Goal: Task Accomplishment & Management: Complete application form

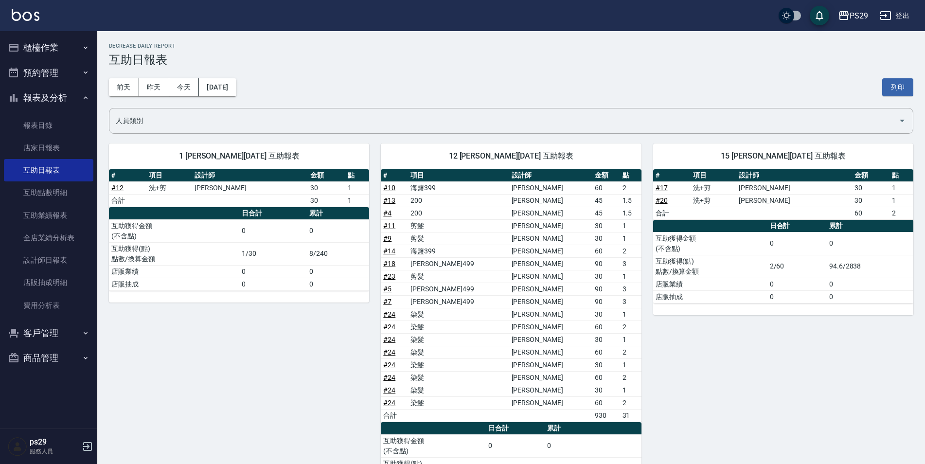
click at [32, 16] on img at bounding box center [26, 15] width 28 height 12
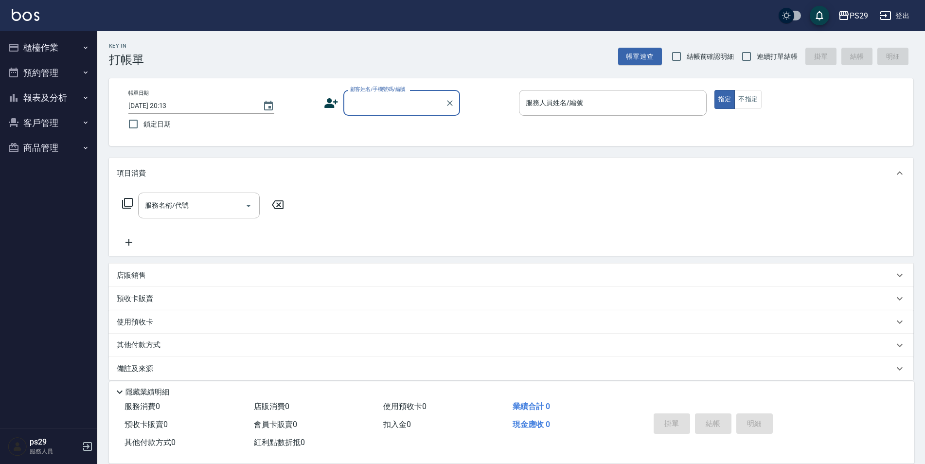
click at [66, 95] on button "報表及分析" at bounding box center [49, 97] width 90 height 25
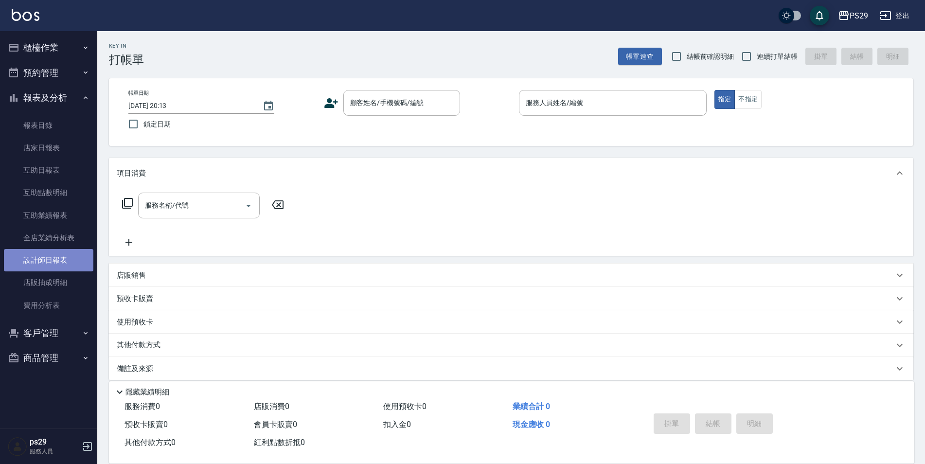
click at [66, 252] on link "設計師日報表" at bounding box center [49, 260] width 90 height 22
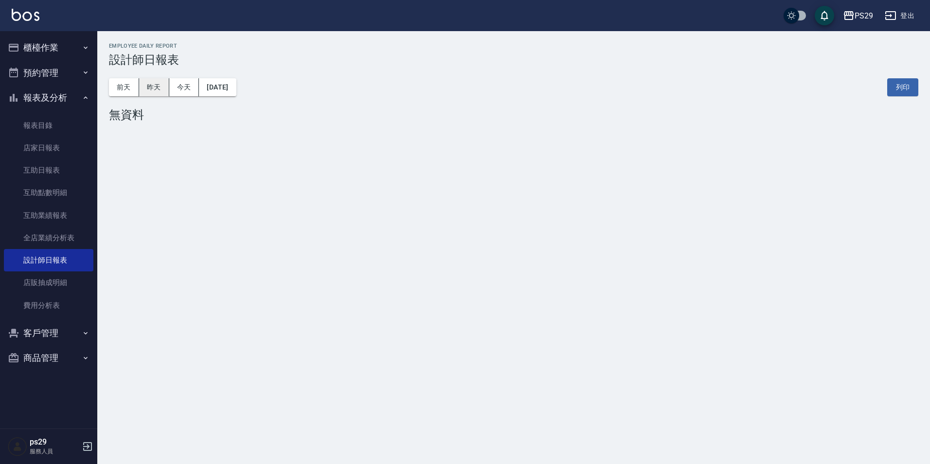
click at [147, 90] on button "昨天" at bounding box center [154, 87] width 30 height 18
click at [118, 81] on button "前天" at bounding box center [124, 87] width 30 height 18
click at [58, 45] on button "櫃檯作業" at bounding box center [49, 47] width 90 height 25
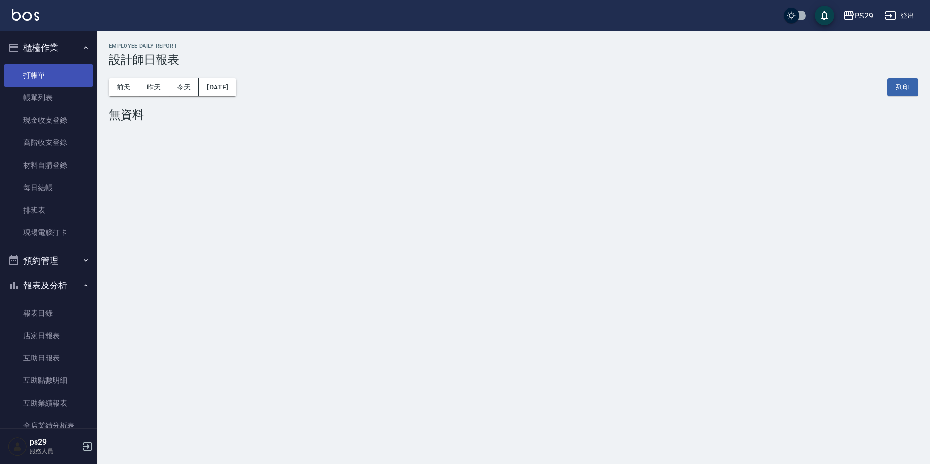
click at [49, 71] on link "打帳單" at bounding box center [49, 75] width 90 height 22
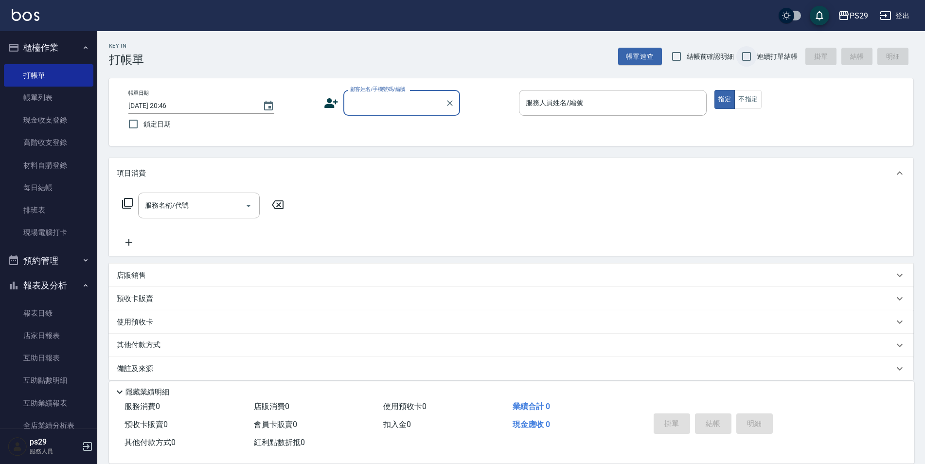
click at [743, 52] on input "連續打單結帳" at bounding box center [747, 56] width 20 height 20
checkbox input "true"
click at [134, 128] on input "鎖定日期" at bounding box center [133, 124] width 20 height 20
checkbox input "true"
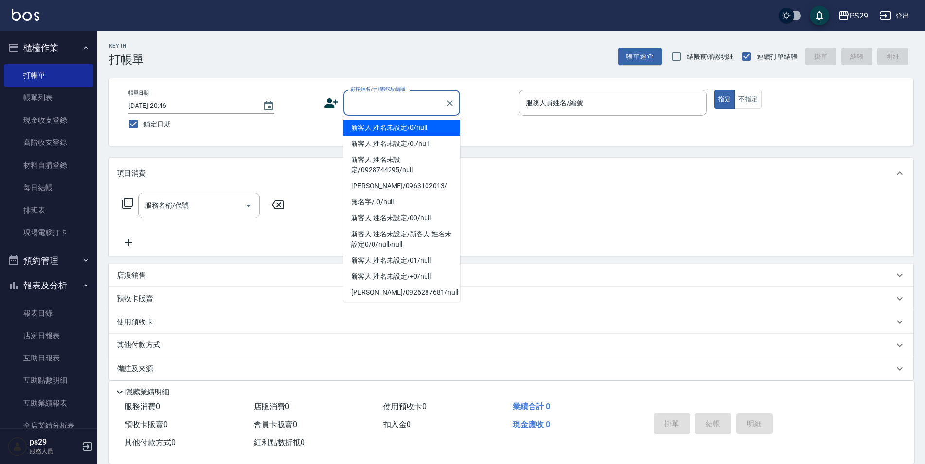
click at [407, 103] on input "顧客姓名/手機號碼/編號" at bounding box center [394, 102] width 93 height 17
type input "新客人 姓名未設定/0/null"
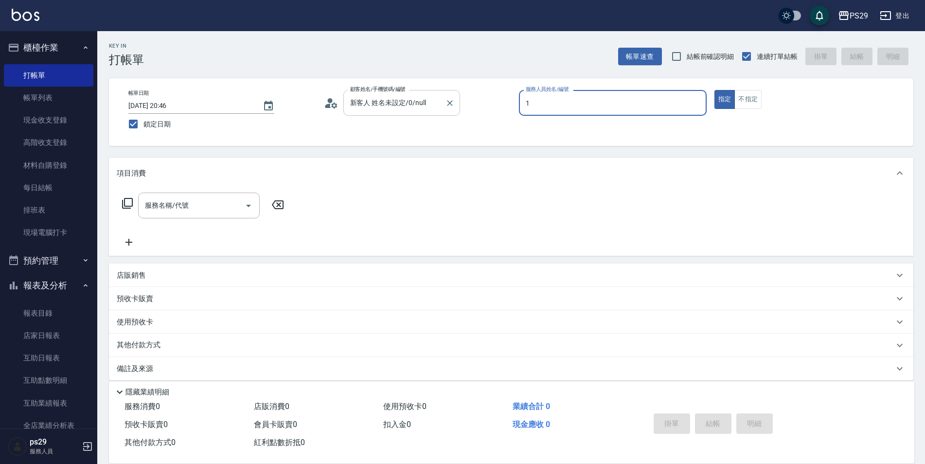
type input "[PERSON_NAME]-1"
type button "true"
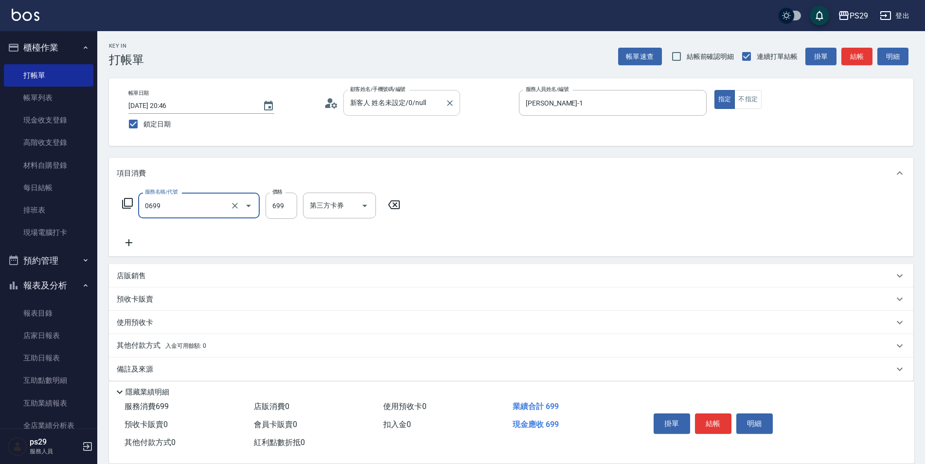
type input "精油SPA(0699)"
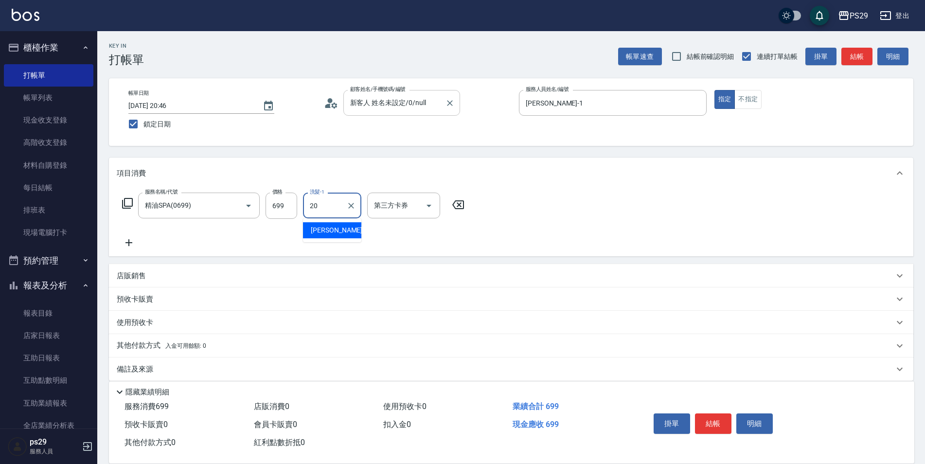
type input "[PERSON_NAME]-20"
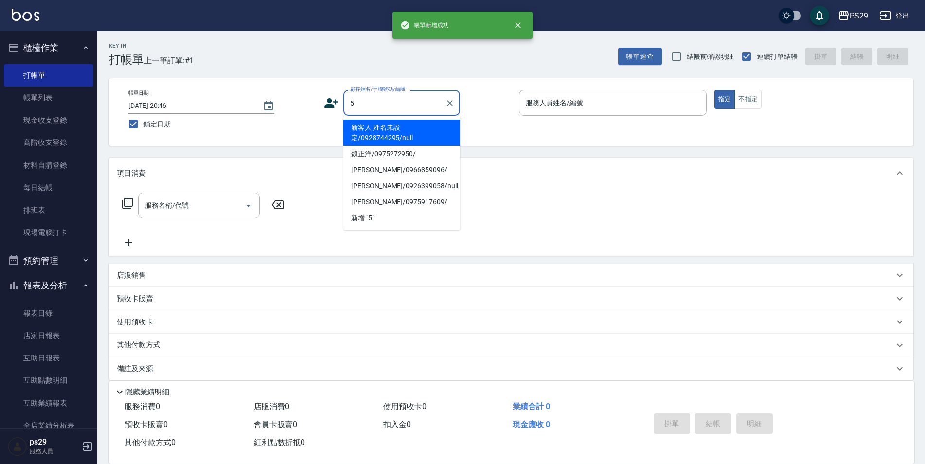
type input "新客人 姓名未設定/0928744295/null"
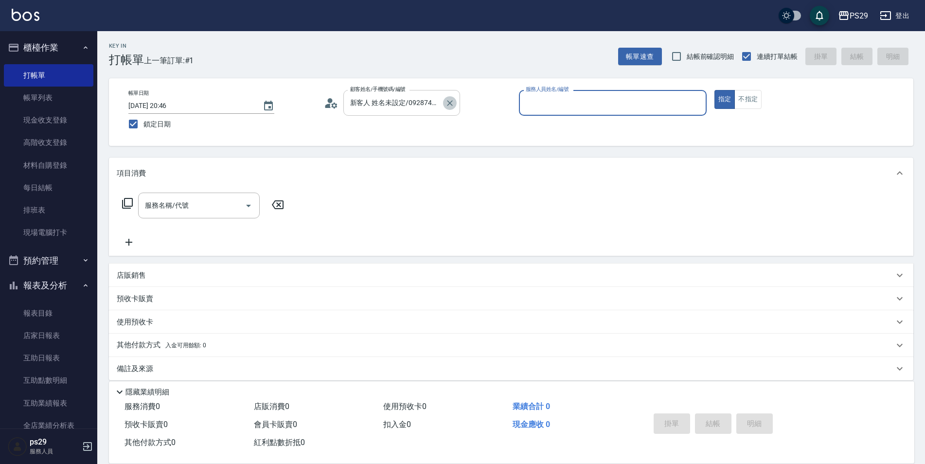
click at [452, 107] on icon "Clear" at bounding box center [450, 103] width 10 height 10
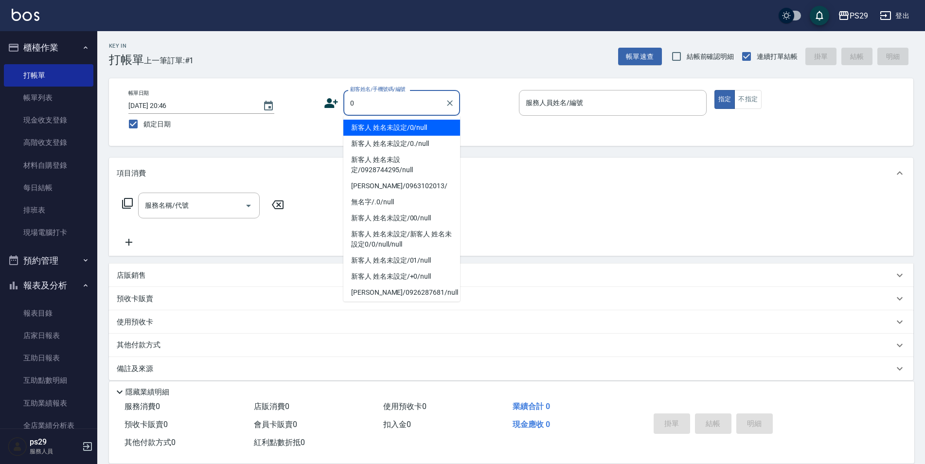
type input "新客人 姓名未設定/0/null"
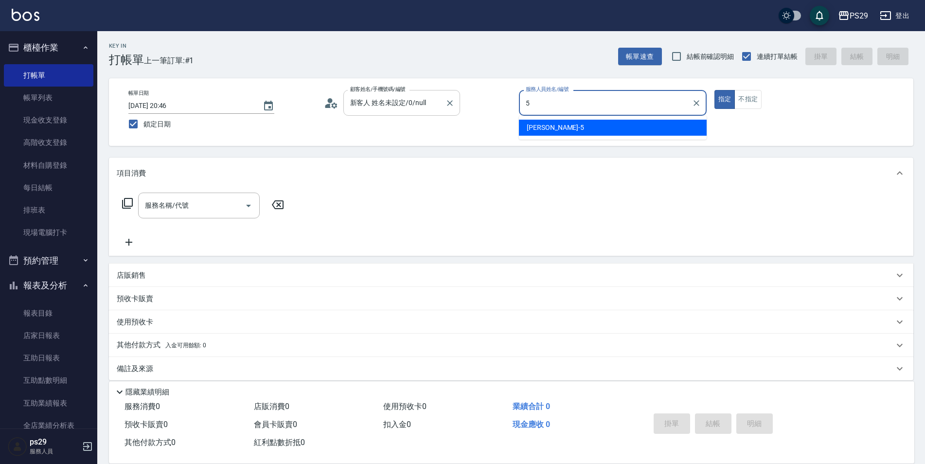
type input "[PERSON_NAME]維-5"
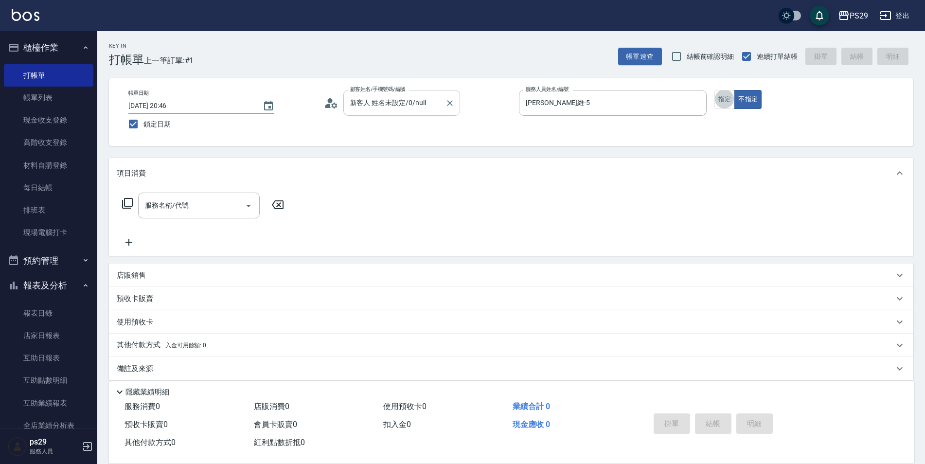
scroll to position [10, 0]
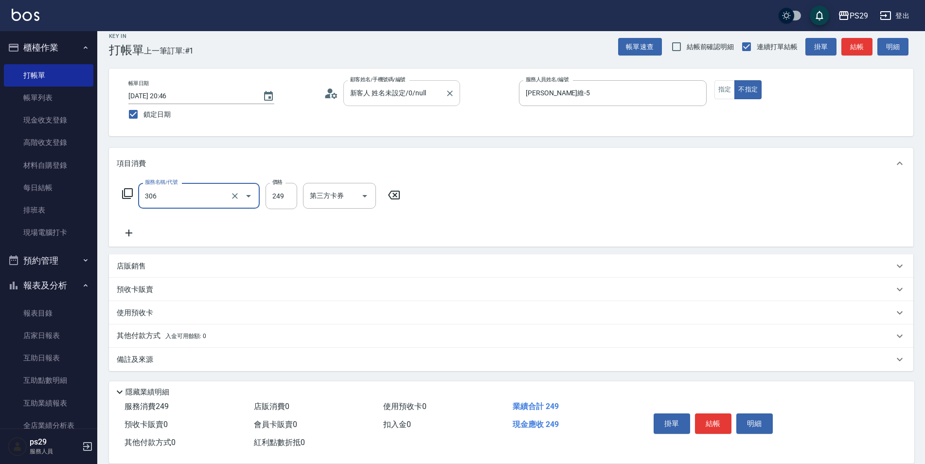
type input "剪髮(306)"
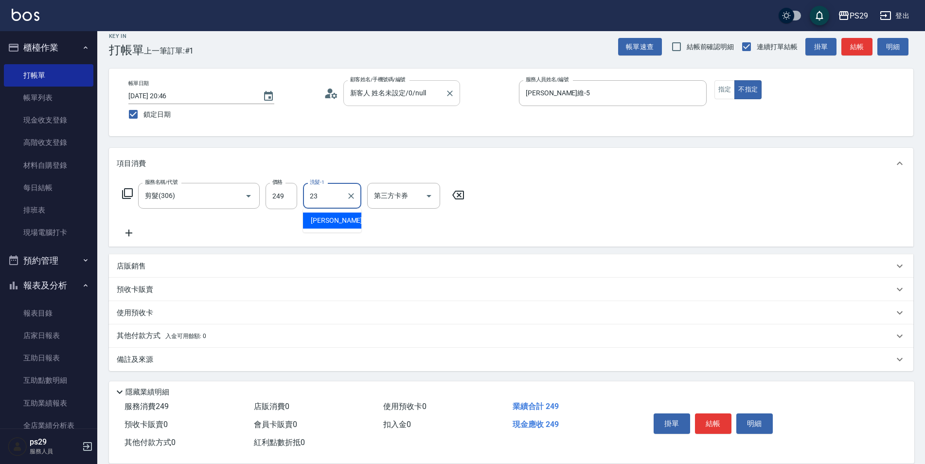
type input "[PERSON_NAME]-23"
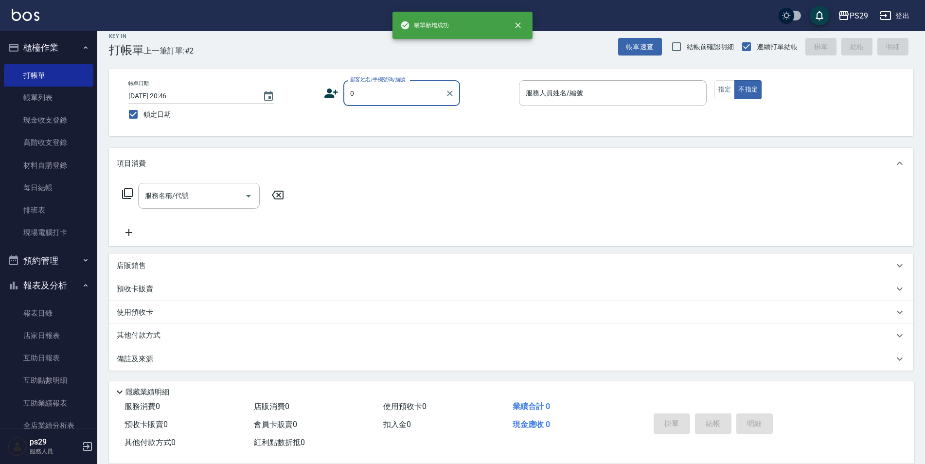
type input "新客人 姓名未設定/0/null"
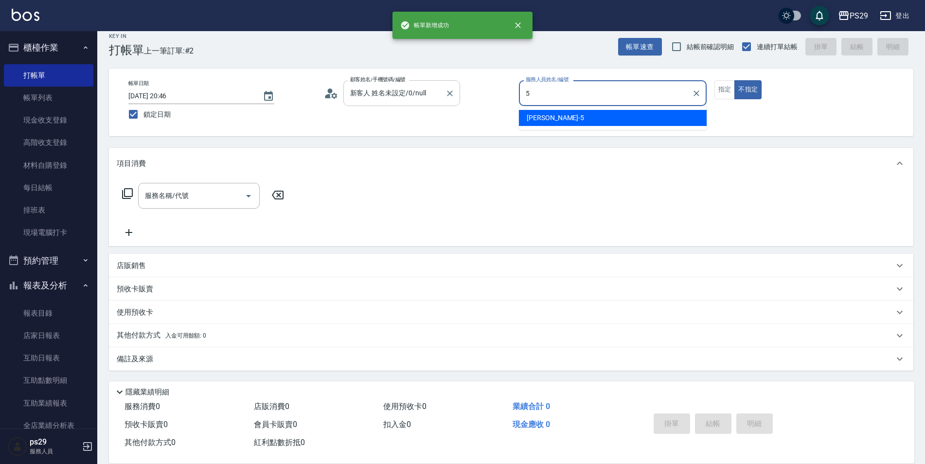
type input "[PERSON_NAME]維-5"
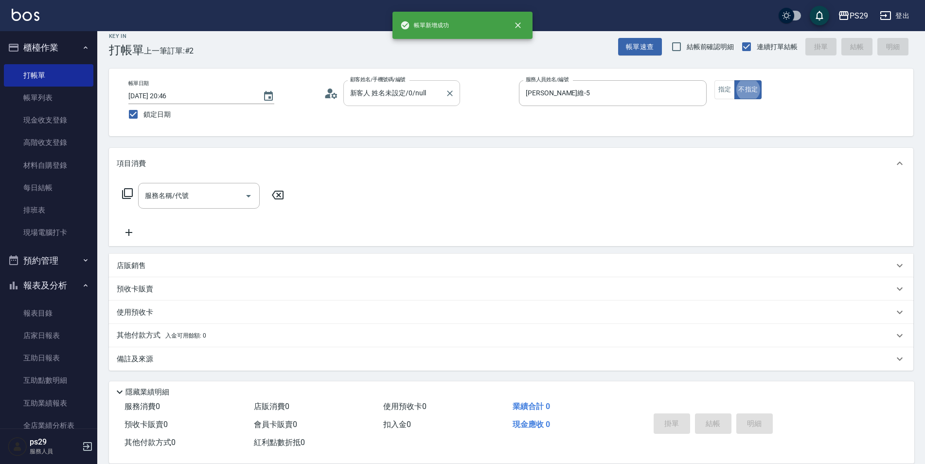
type button "false"
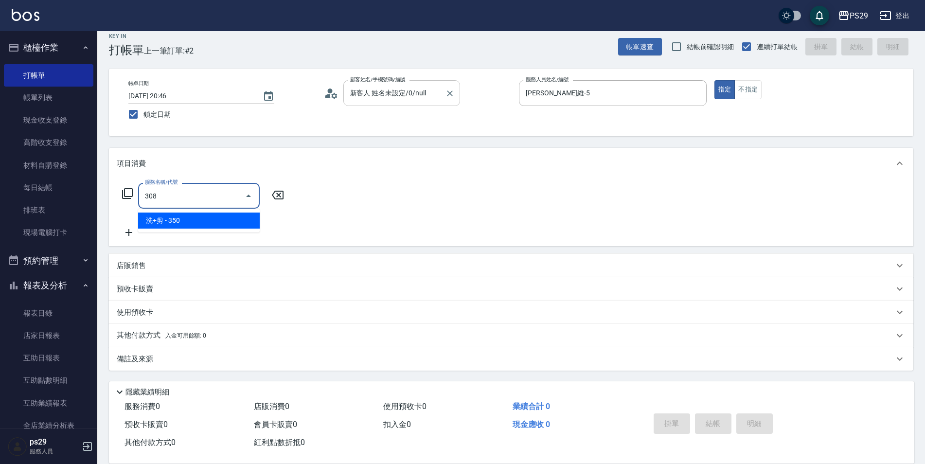
type input "洗+剪(308)"
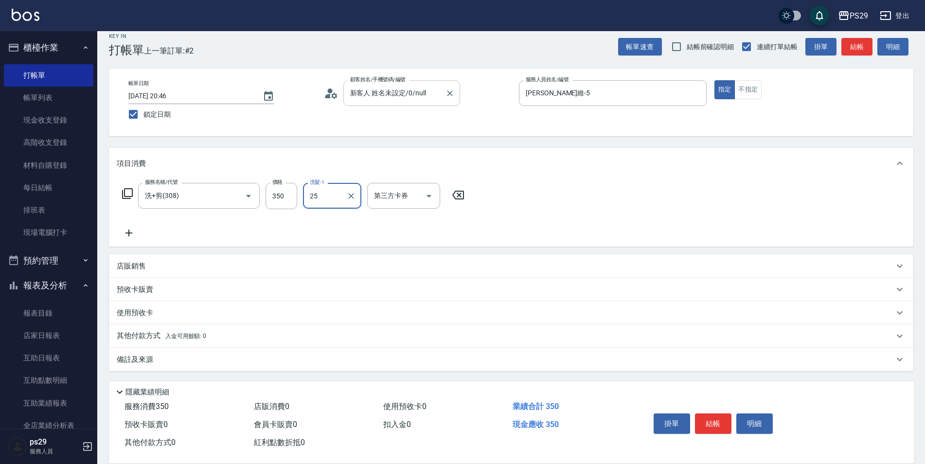
type input "25"
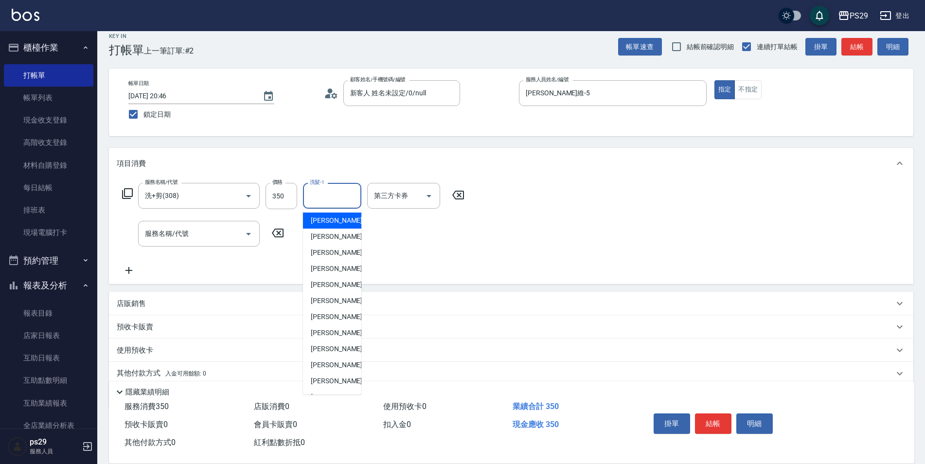
click at [322, 192] on input "洗髮-1" at bounding box center [333, 195] width 50 height 17
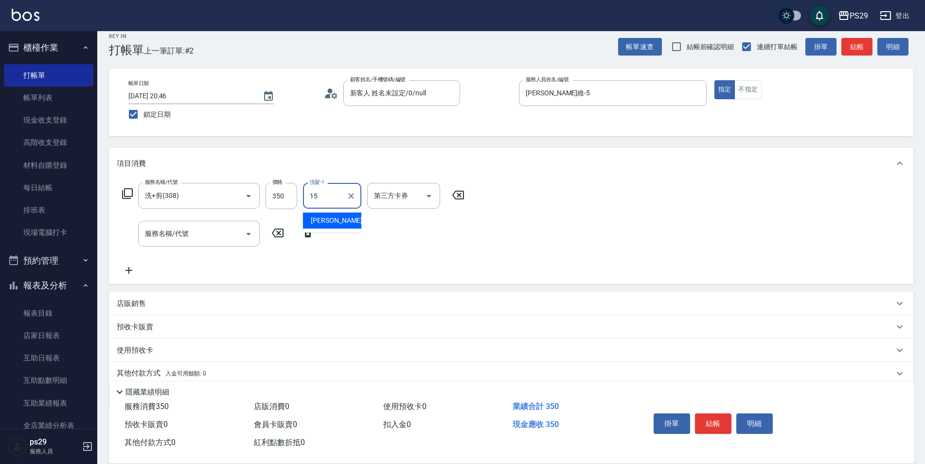
type input "[PERSON_NAME]-15"
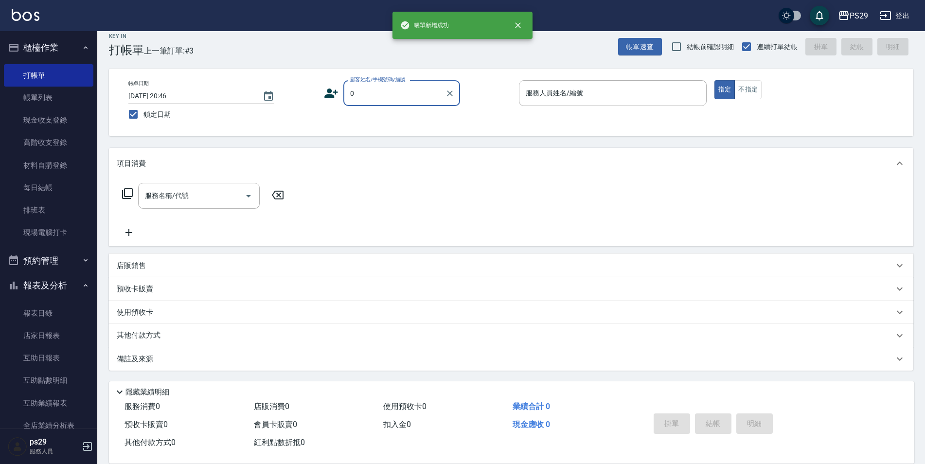
type input "新客人 姓名未設定/0/null"
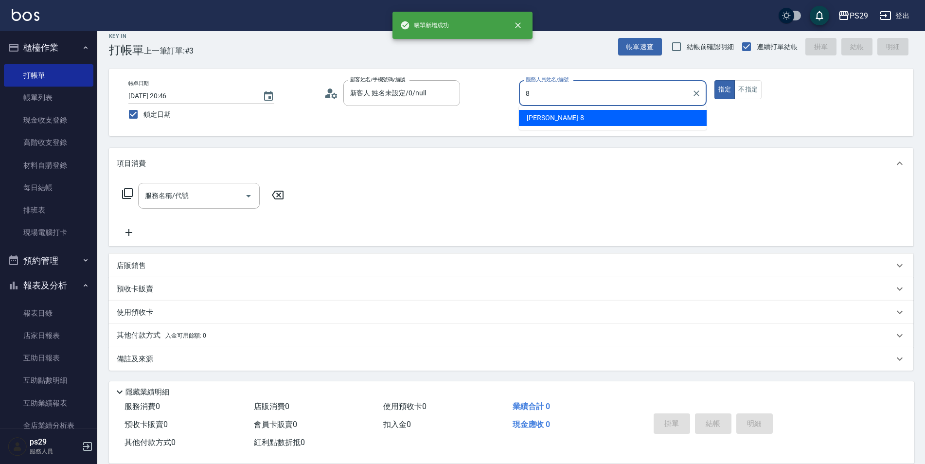
type input "[PERSON_NAME]-8"
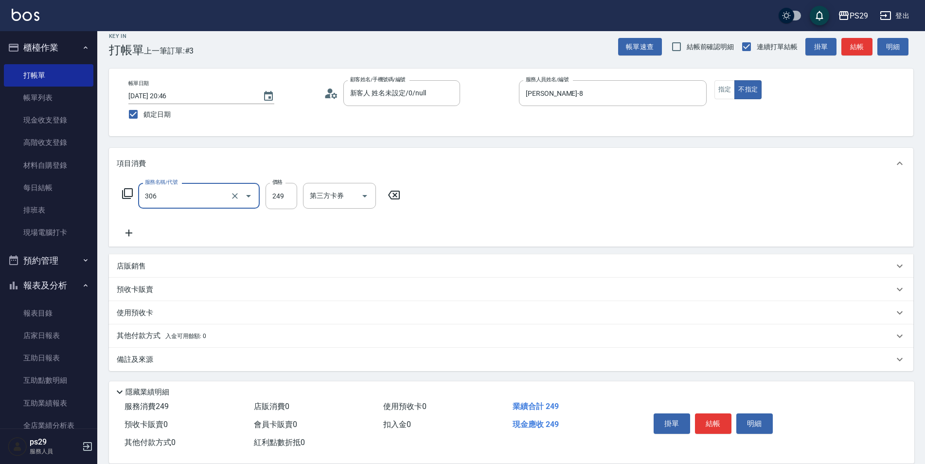
type input "剪髮(306)"
type input "0"
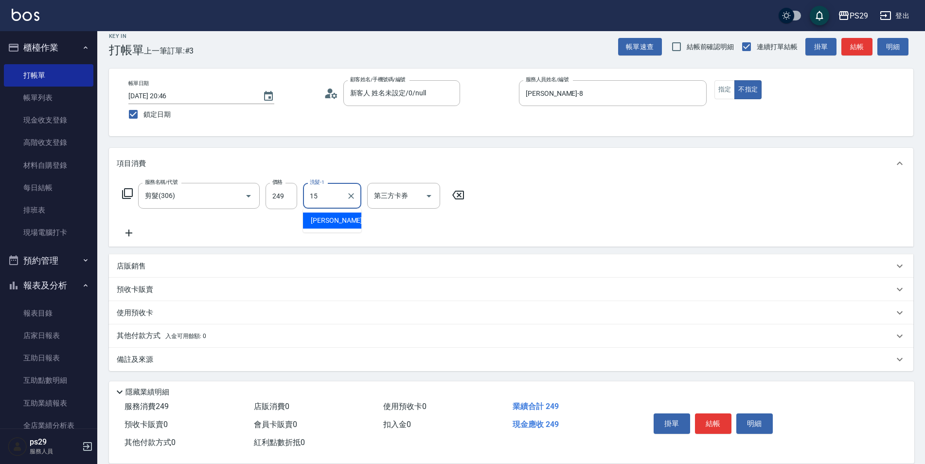
type input "[PERSON_NAME]-15"
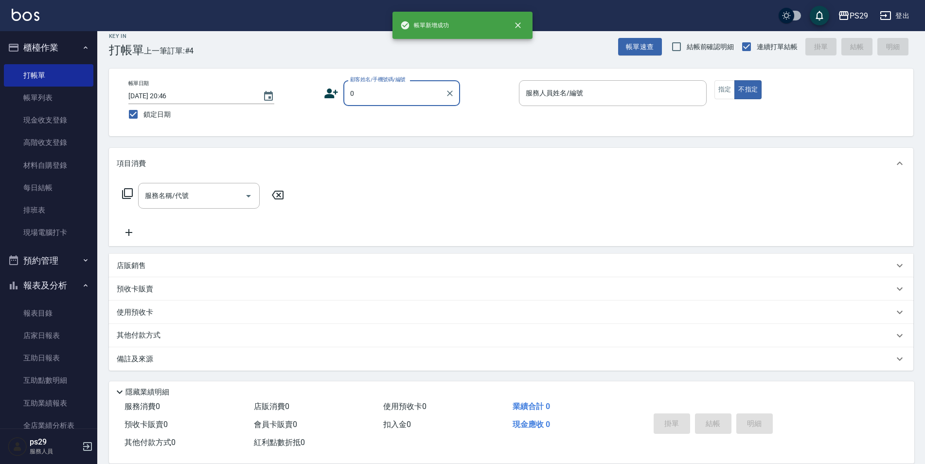
type input "新客人 姓名未設定/0/null"
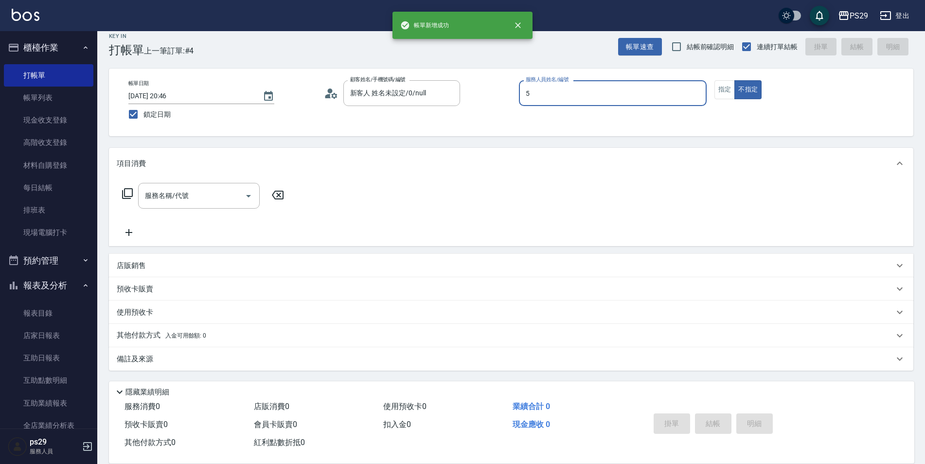
type input "[PERSON_NAME]維-5"
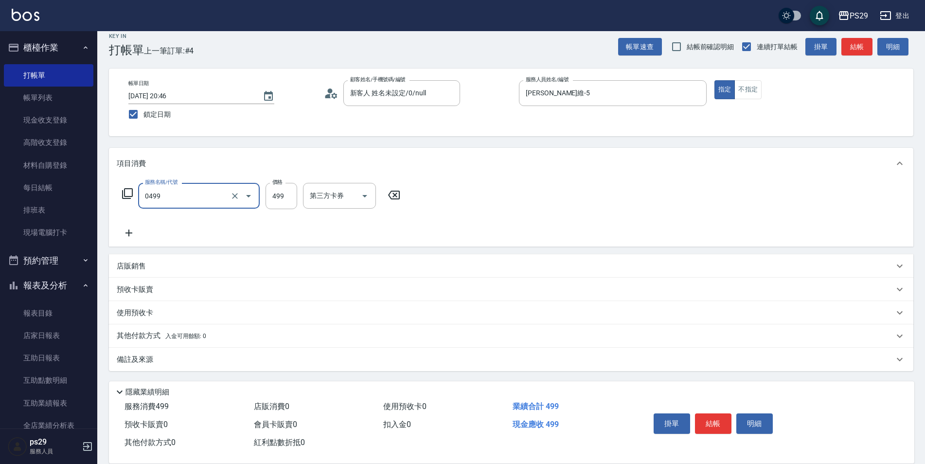
type input "[PERSON_NAME]499(0499)"
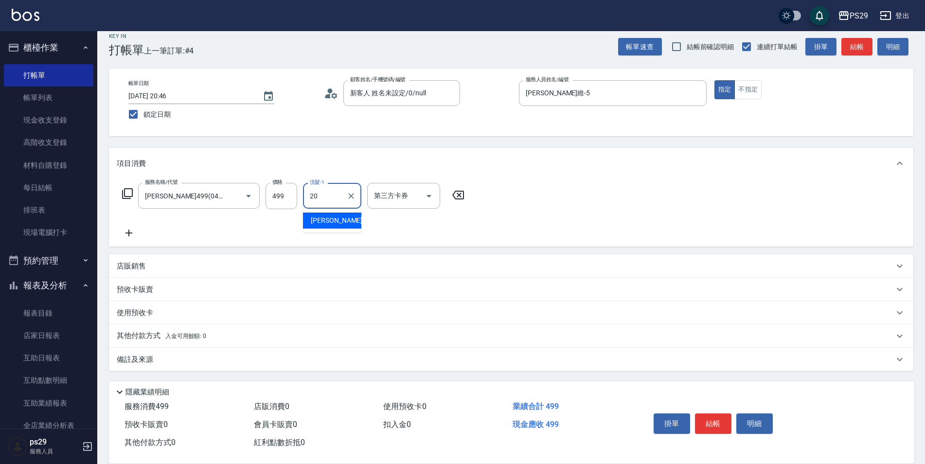
type input "[PERSON_NAME]-20"
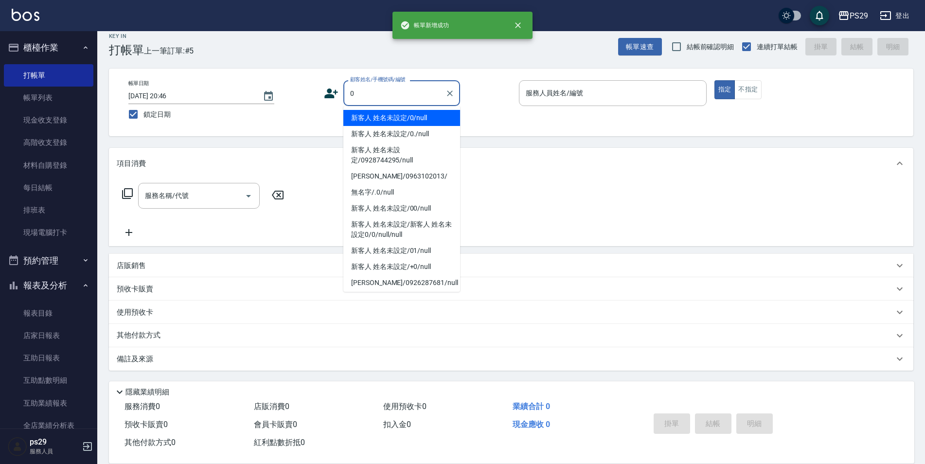
type input "新客人 姓名未設定/0/null"
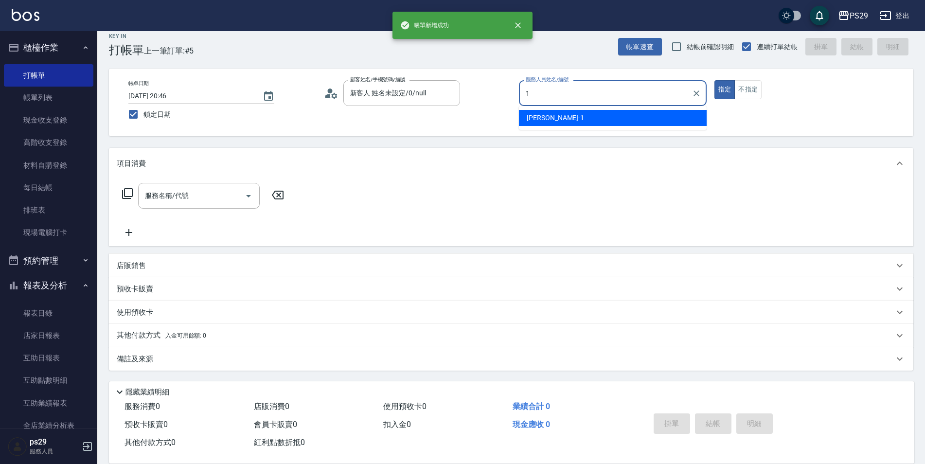
type input "[PERSON_NAME]-1"
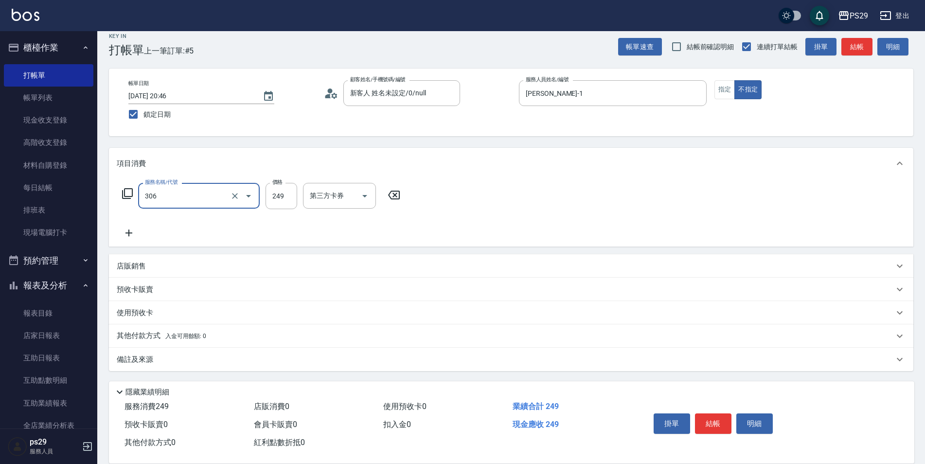
type input "剪髮(306)"
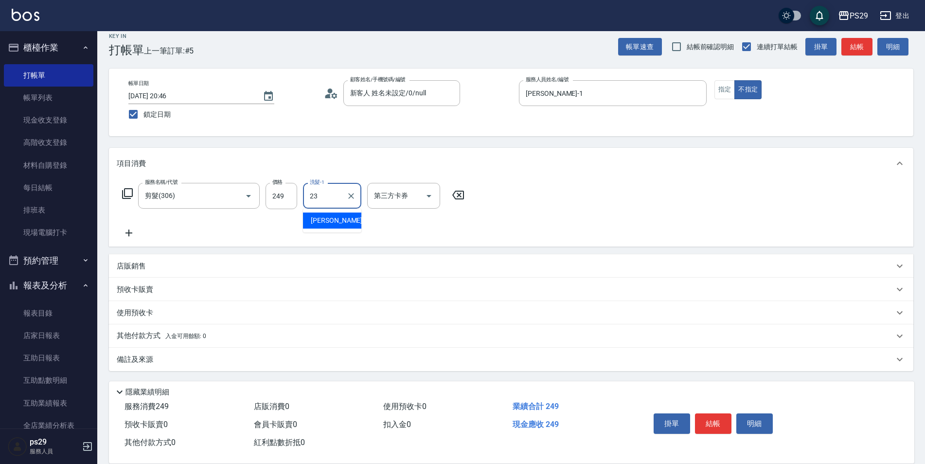
type input "[PERSON_NAME]-23"
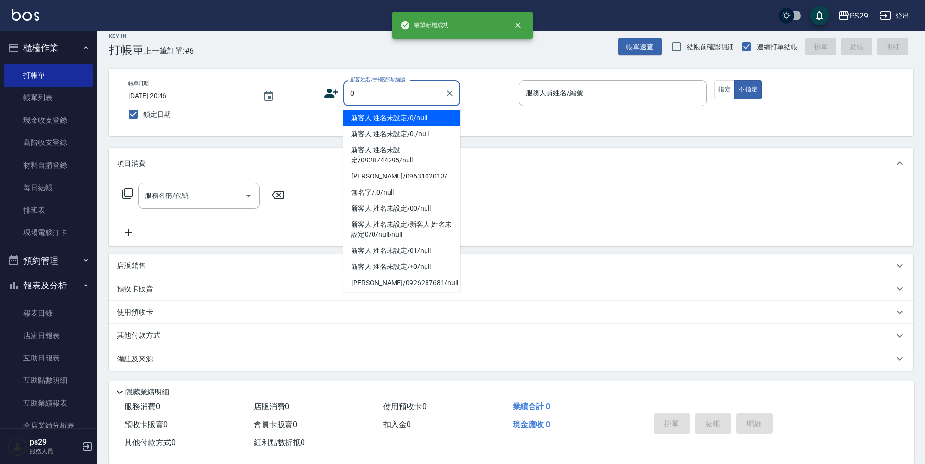
type input "新客人 姓名未設定/0/null"
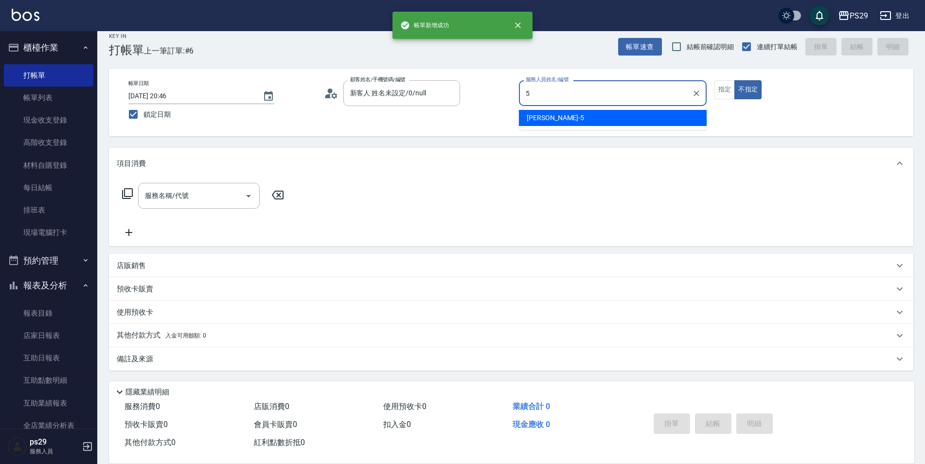
type input "[PERSON_NAME]維-5"
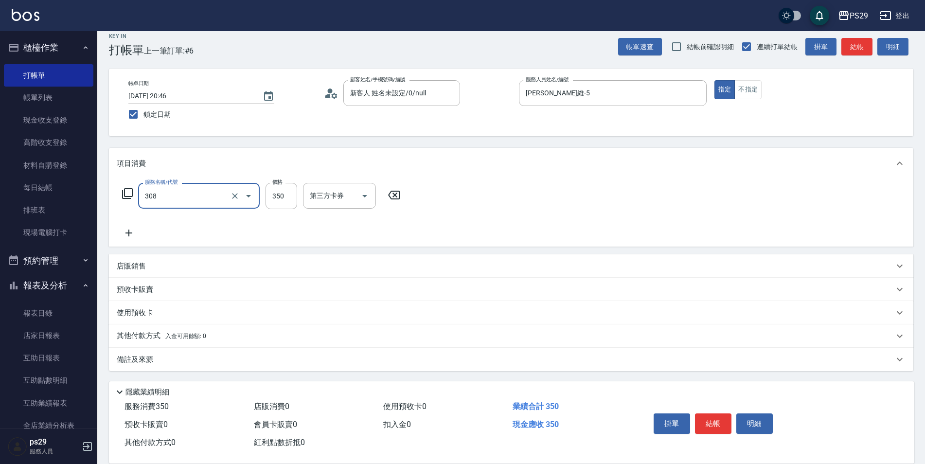
type input "洗+剪(308)"
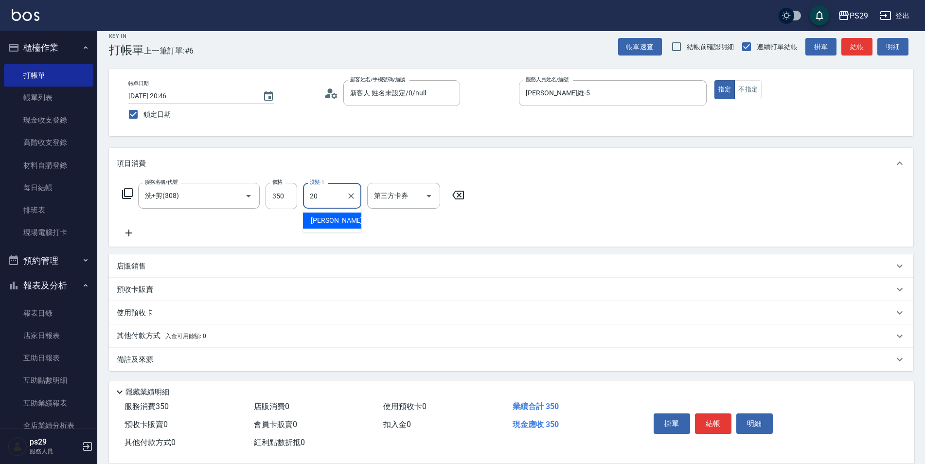
type input "[PERSON_NAME]-20"
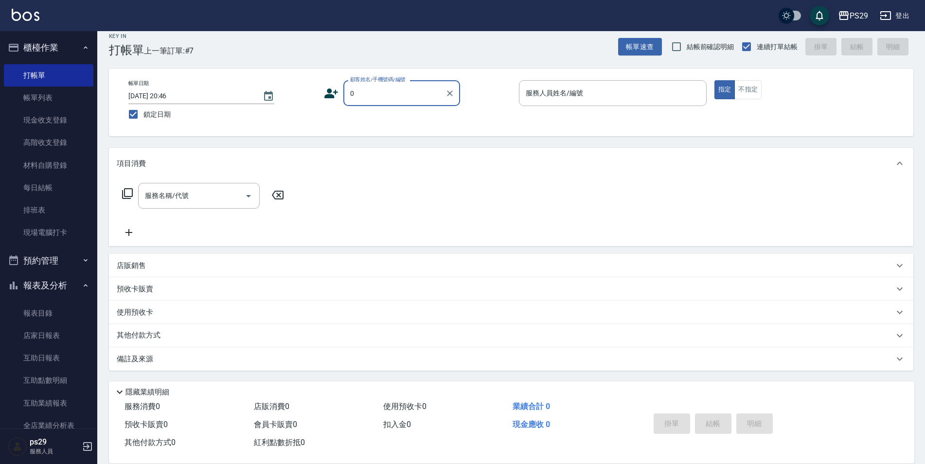
type input "新客人 姓名未設定/0/null"
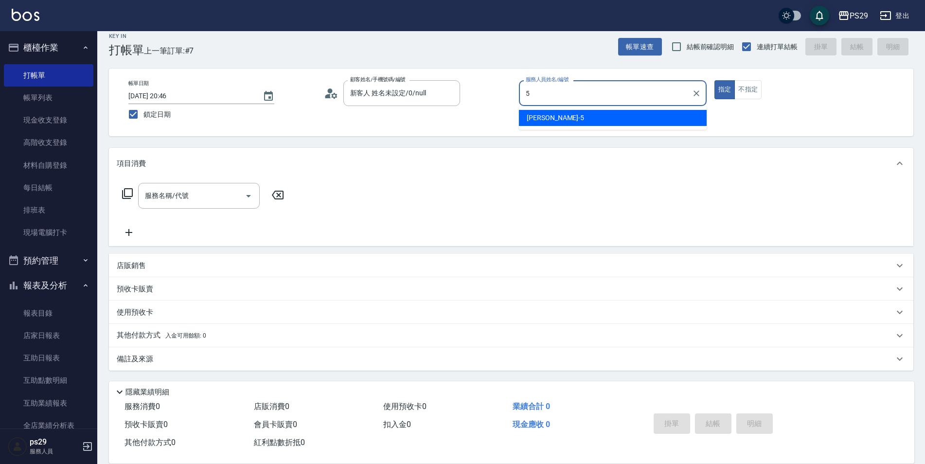
type input "[PERSON_NAME]維-5"
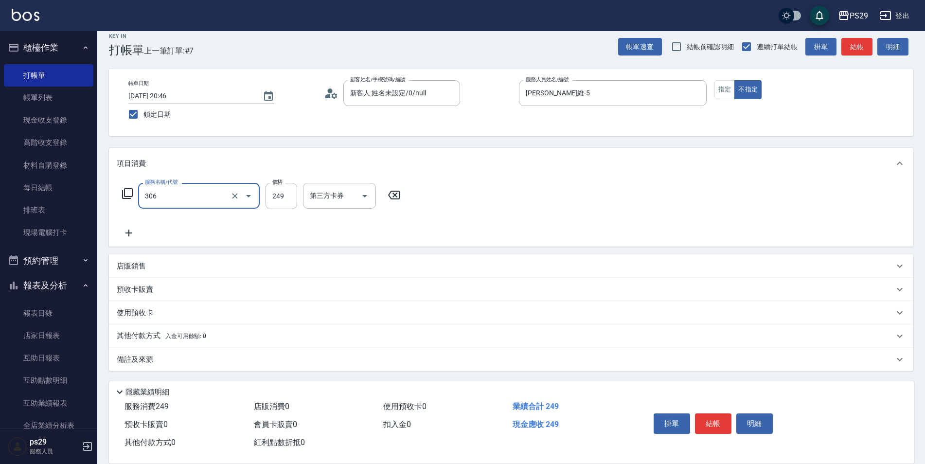
type input "剪髮(306)"
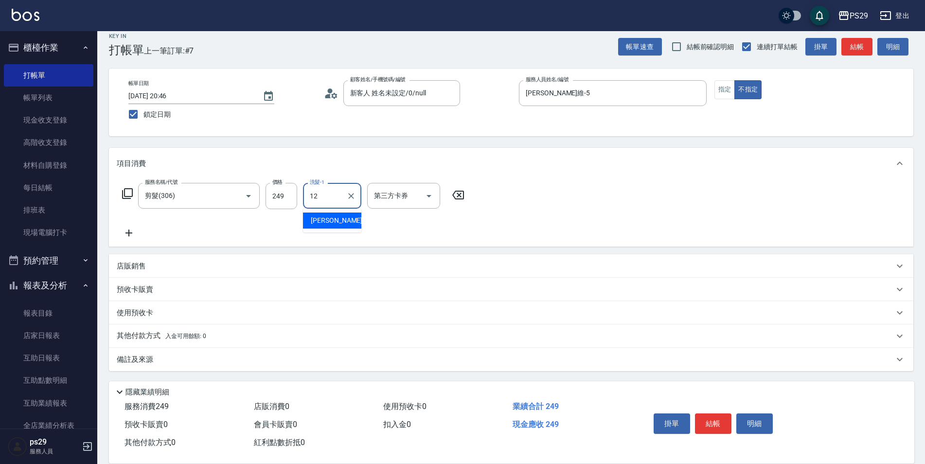
type input "[PERSON_NAME]-12"
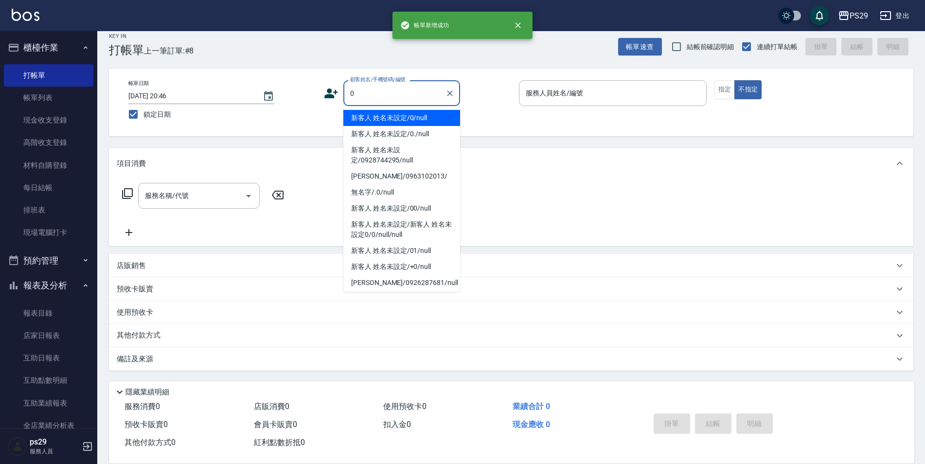
type input "新客人 姓名未設定/0/null"
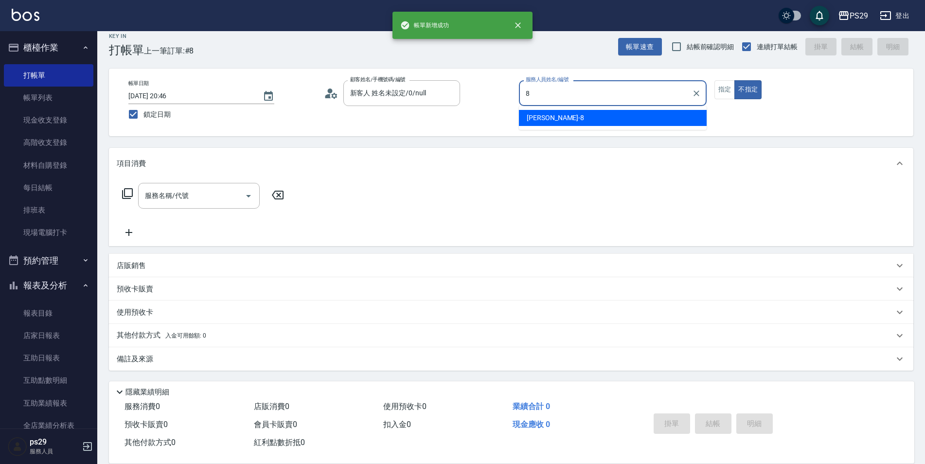
type input "[PERSON_NAME]-8"
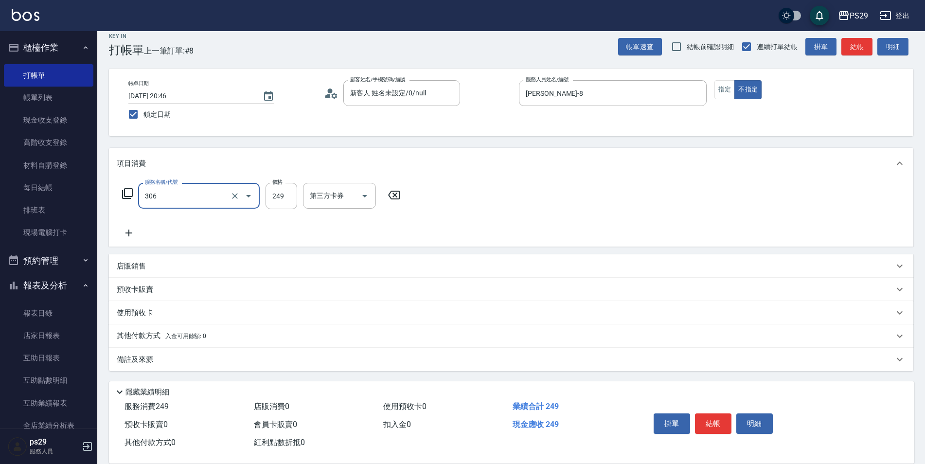
type input "剪髮(306)"
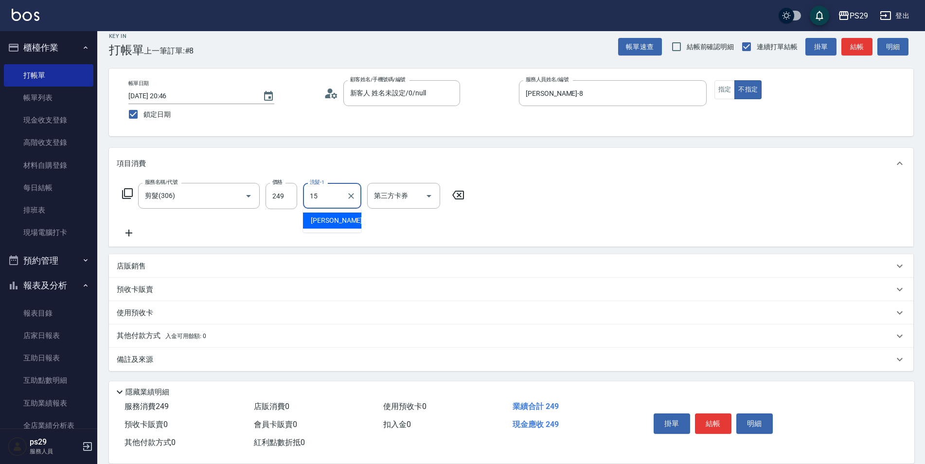
type input "[PERSON_NAME]-15"
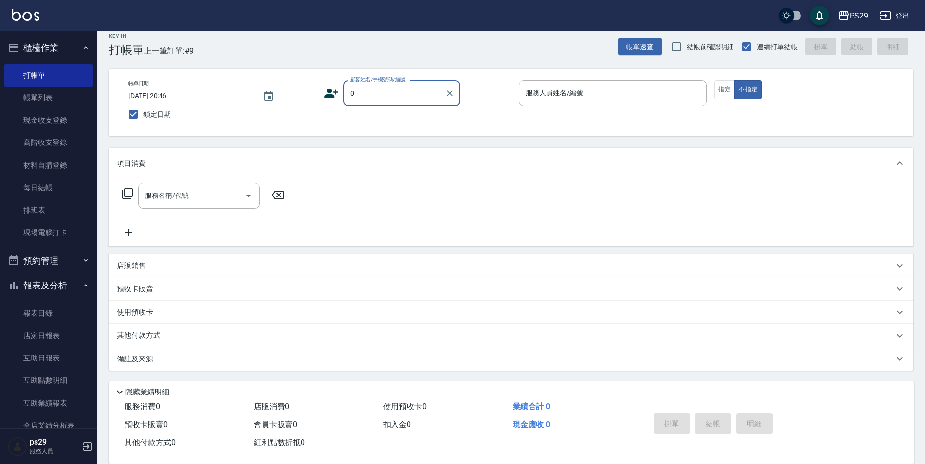
type input "新客人 姓名未設定/0/null"
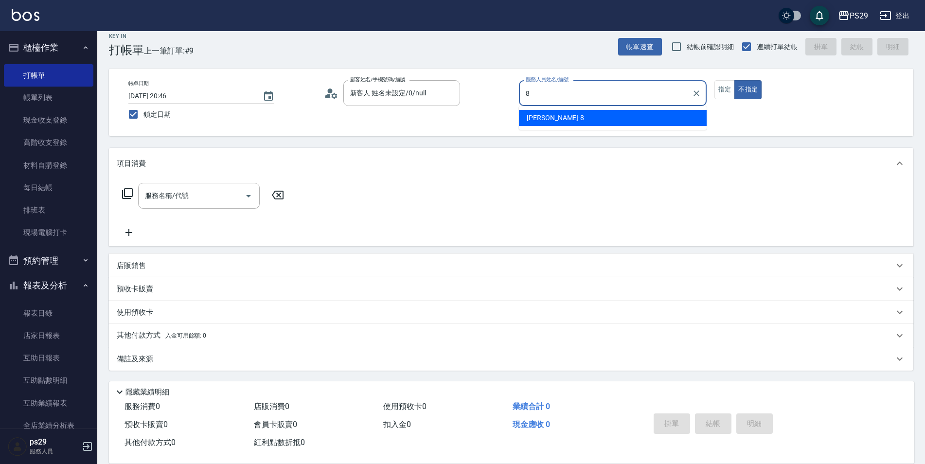
type input "[PERSON_NAME]-8"
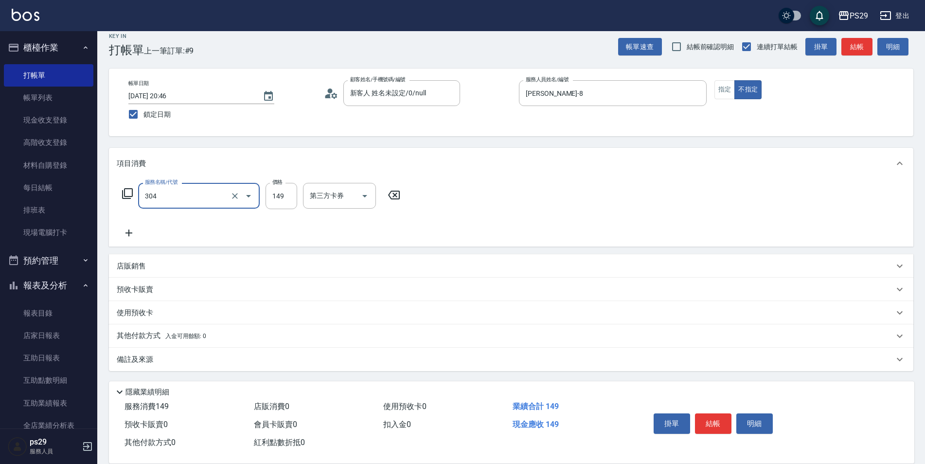
type input "剪髮(304)"
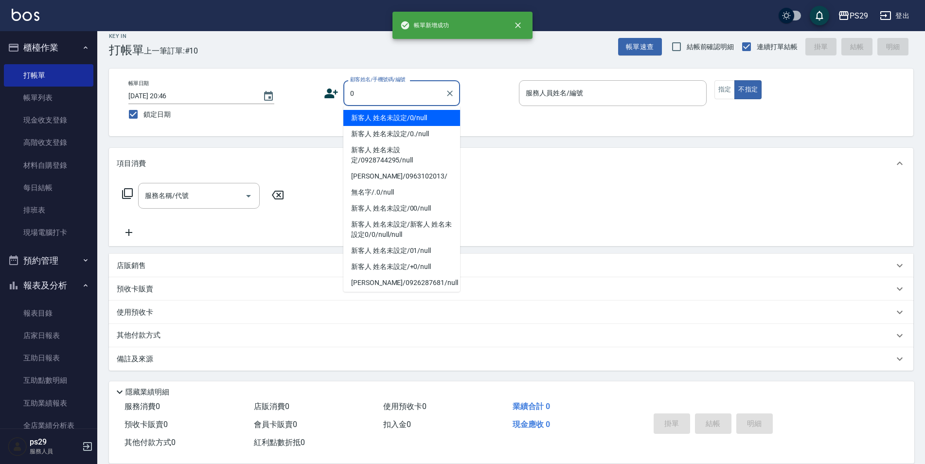
type input "新客人 姓名未設定/0/null"
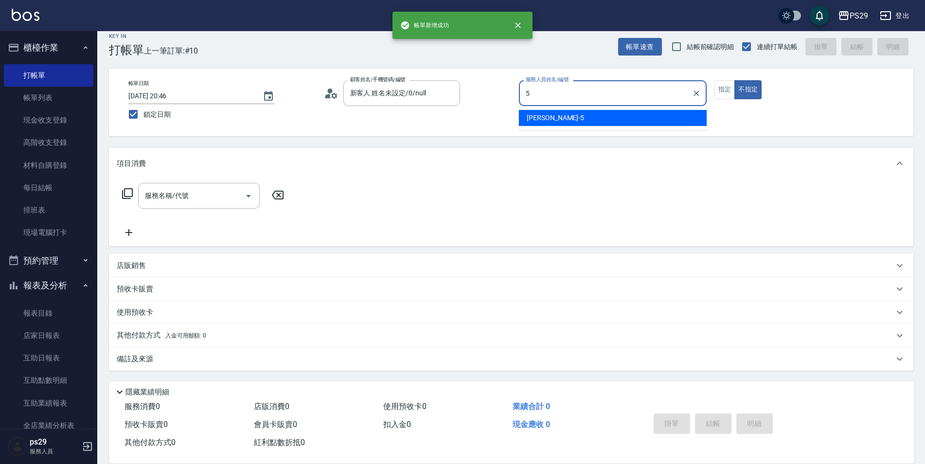
type input "[PERSON_NAME]維-5"
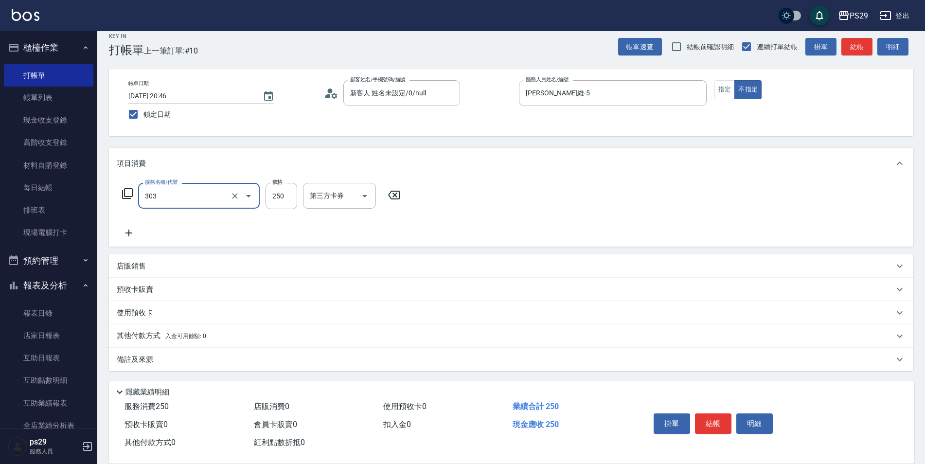
type input "剪髮(303)"
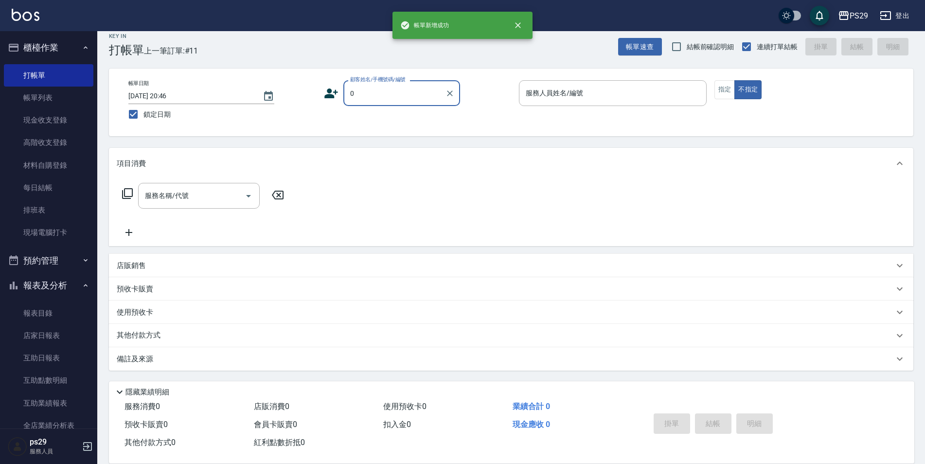
type input "新客人 姓名未設定/0/null"
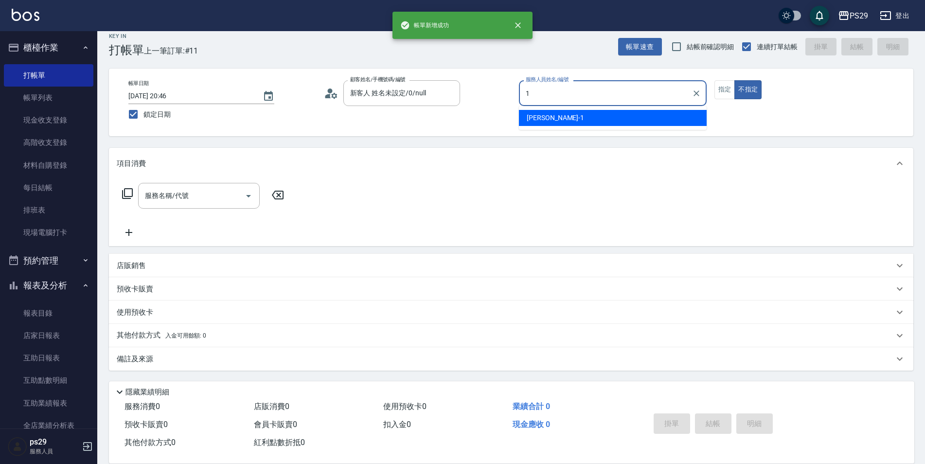
type input "[PERSON_NAME]-1"
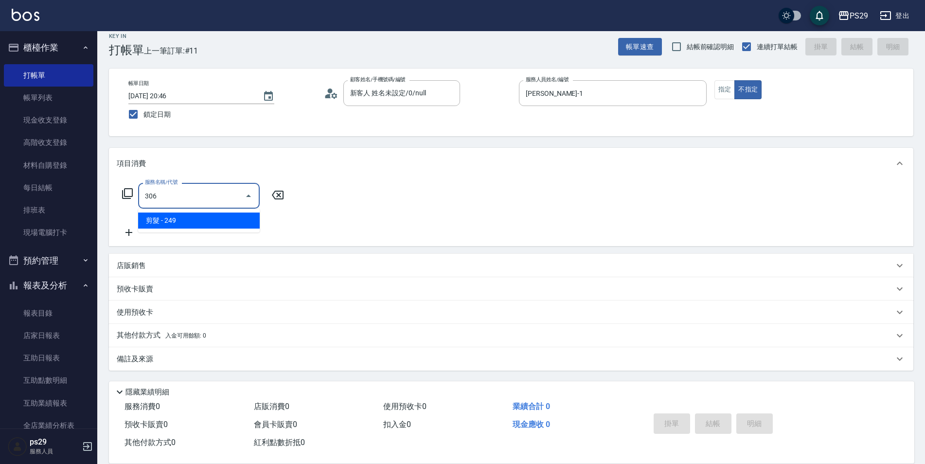
type input "剪髮(306)"
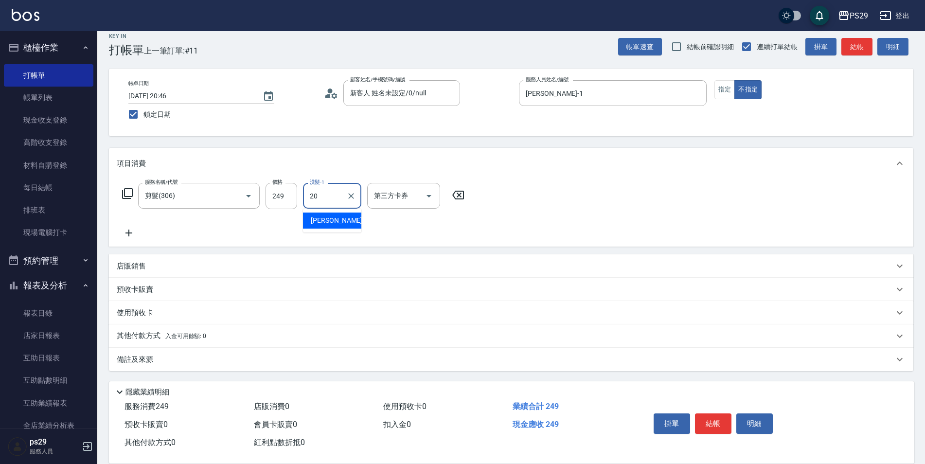
type input "[PERSON_NAME]-20"
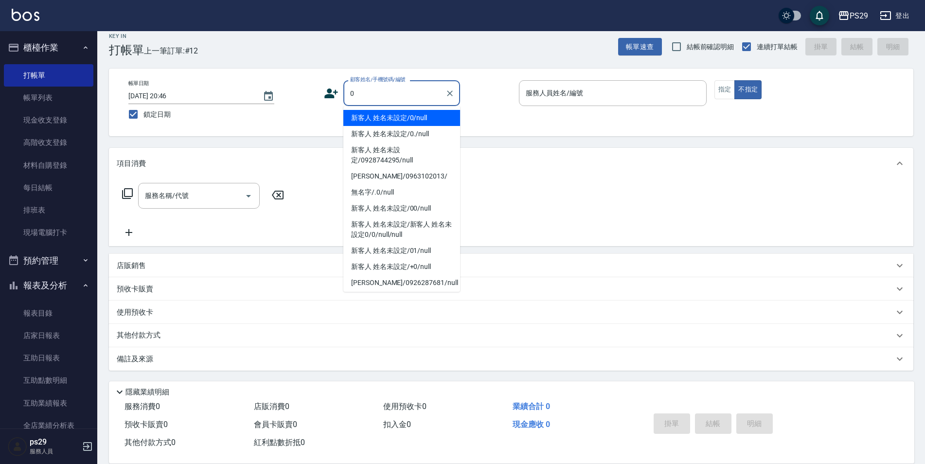
type input "新客人 姓名未設定/0/null"
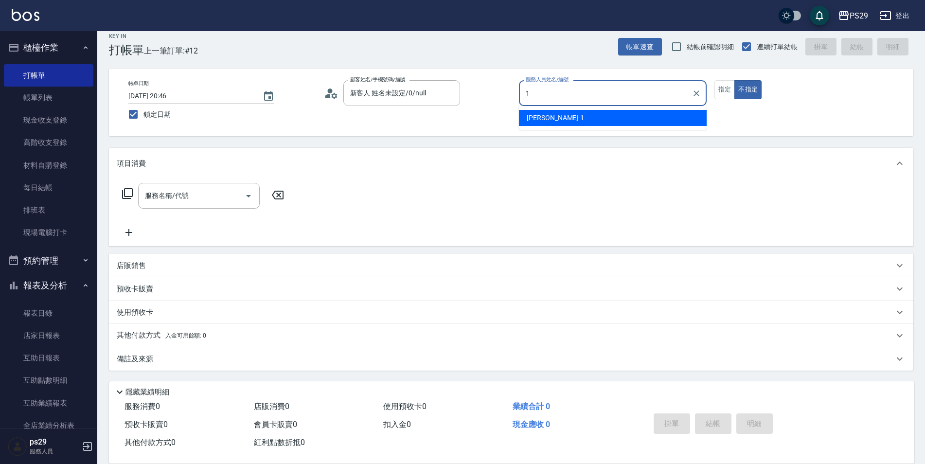
type input "[PERSON_NAME]-1"
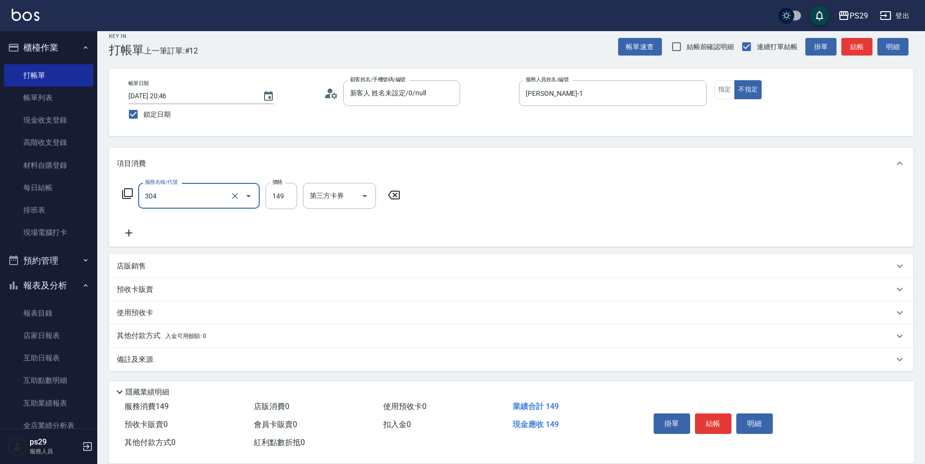
type input "剪髮(304)"
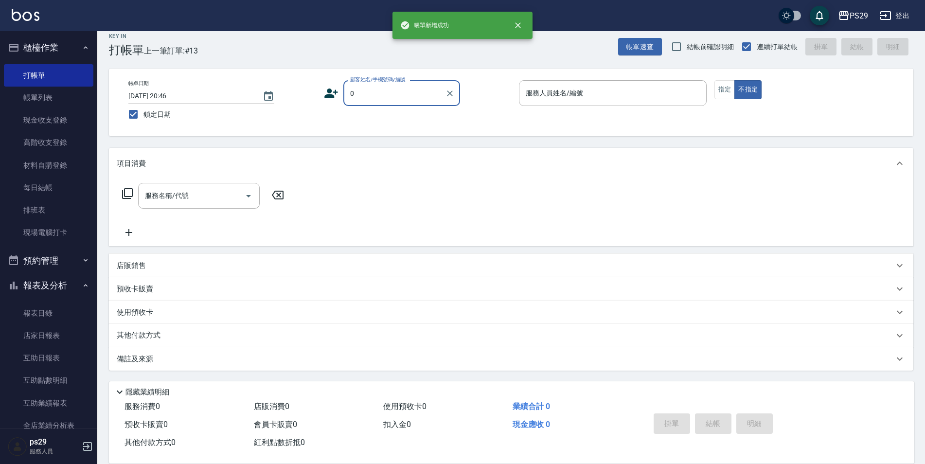
type input "新客人 姓名未設定/0/null"
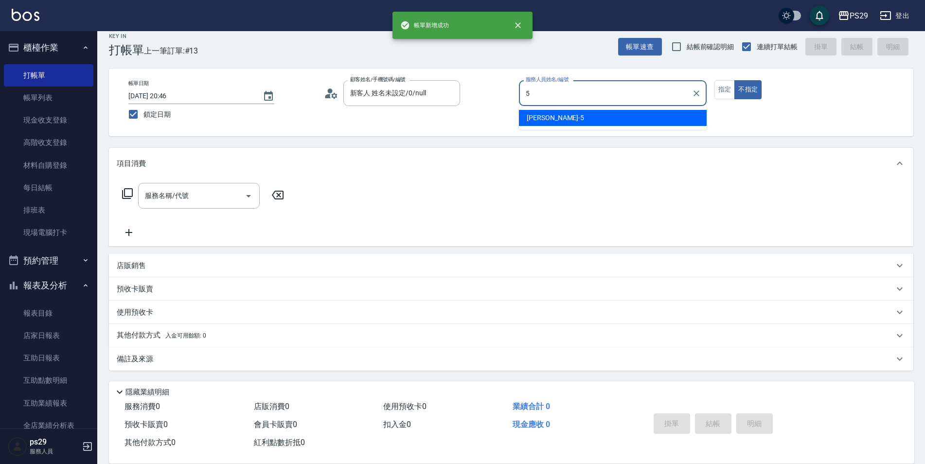
type input "[PERSON_NAME]維-5"
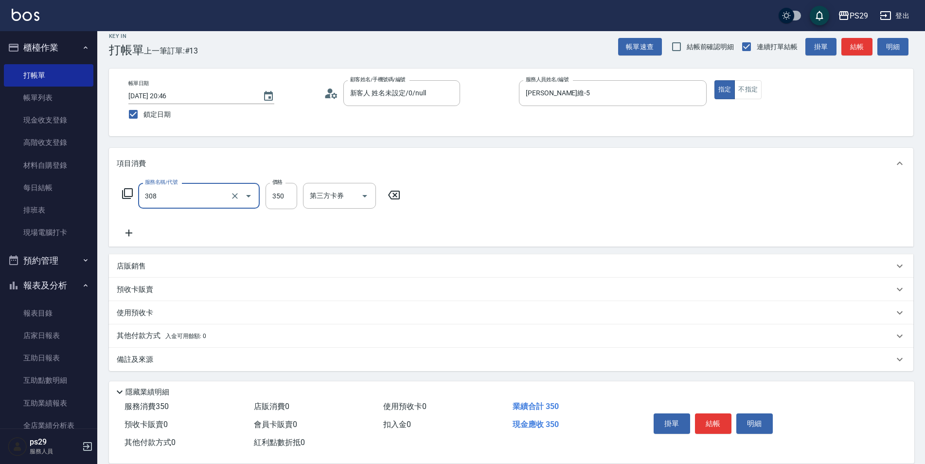
type input "洗+剪(308)"
click at [239, 197] on icon "Clear" at bounding box center [235, 196] width 10 height 10
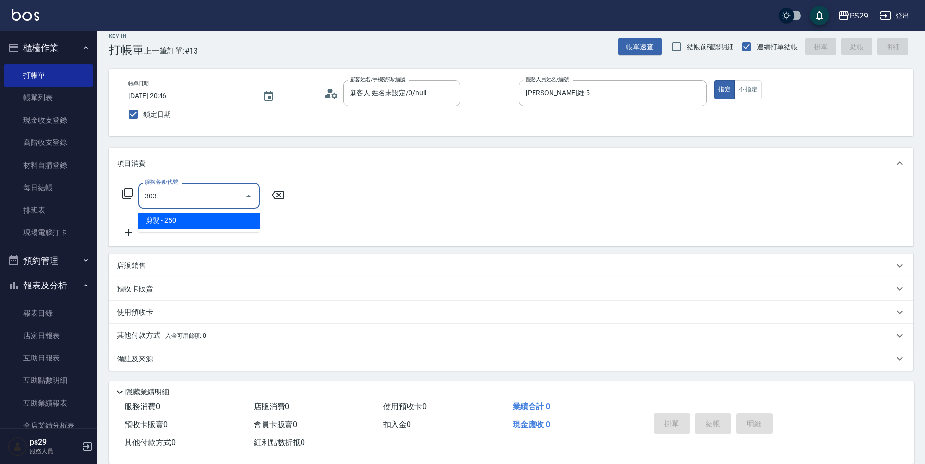
type input "剪髮(303)"
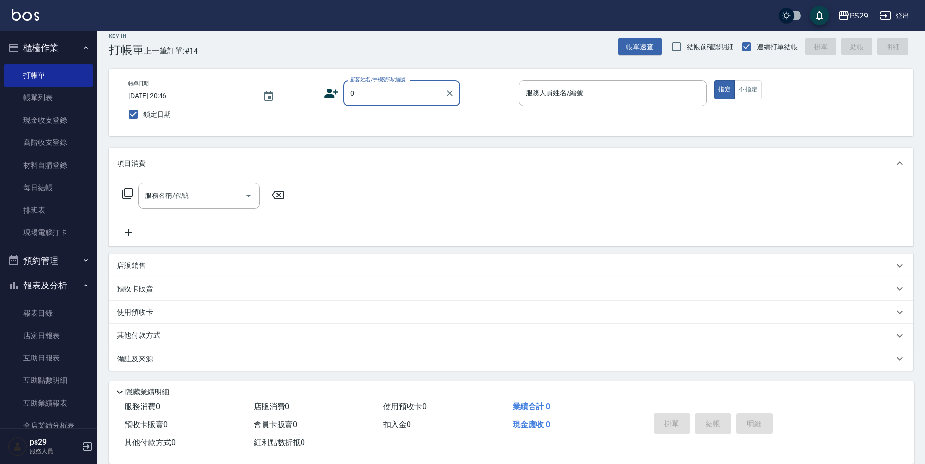
type input "新客人 姓名未設定/0/null"
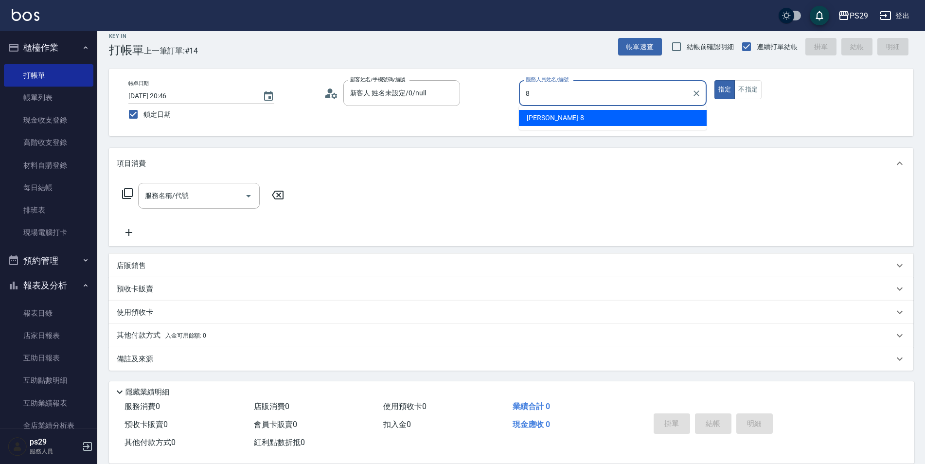
type input "[PERSON_NAME]-8"
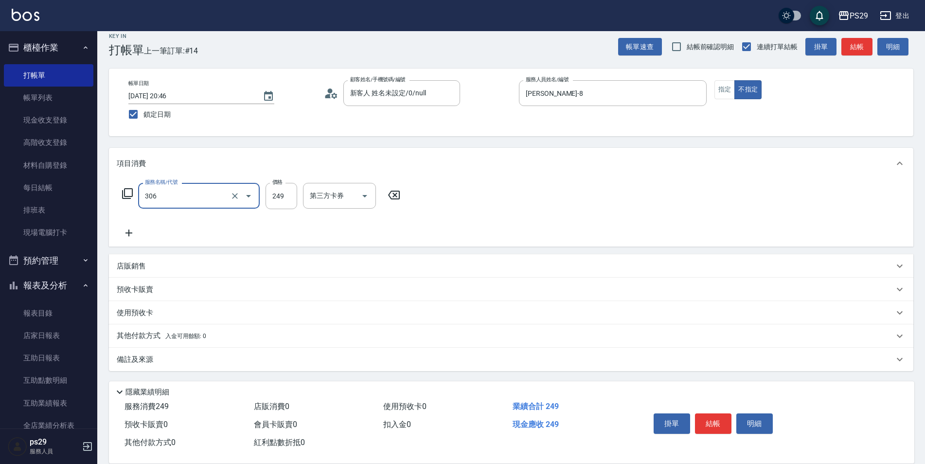
type input "剪髮(306)"
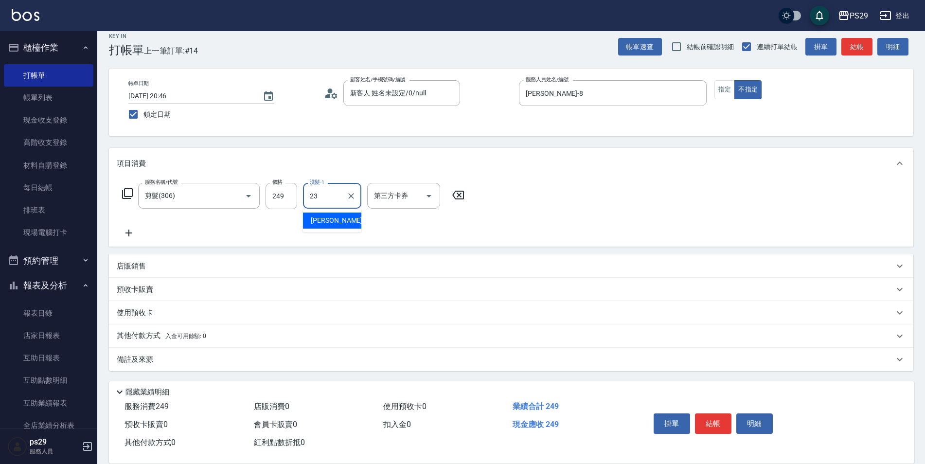
type input "[PERSON_NAME]-23"
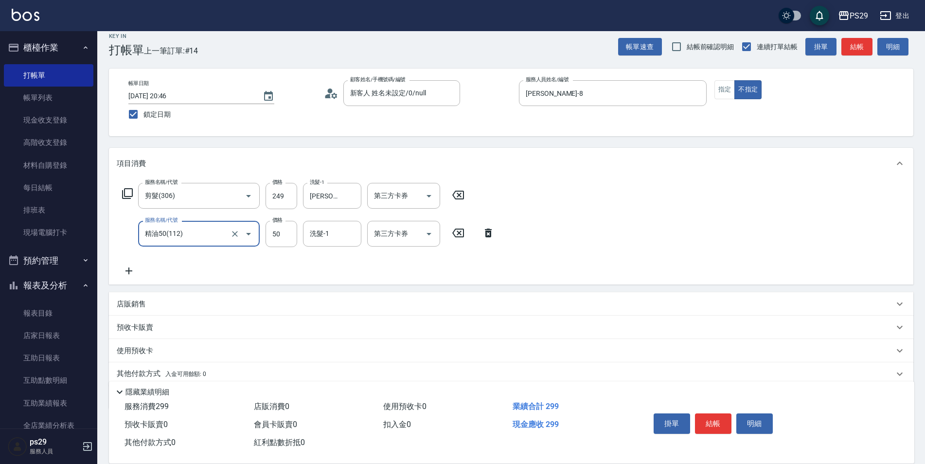
type input "精油50(112)"
type input "[PERSON_NAME]-23"
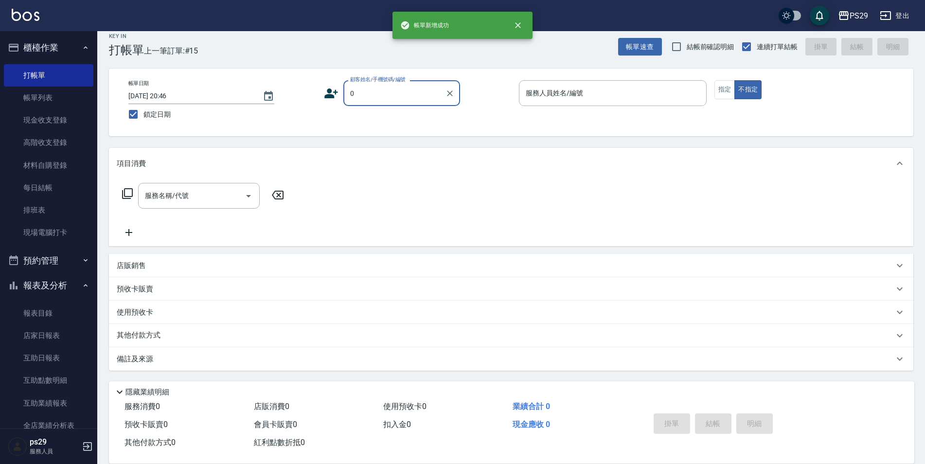
type input "新客人 姓名未設定/0/null"
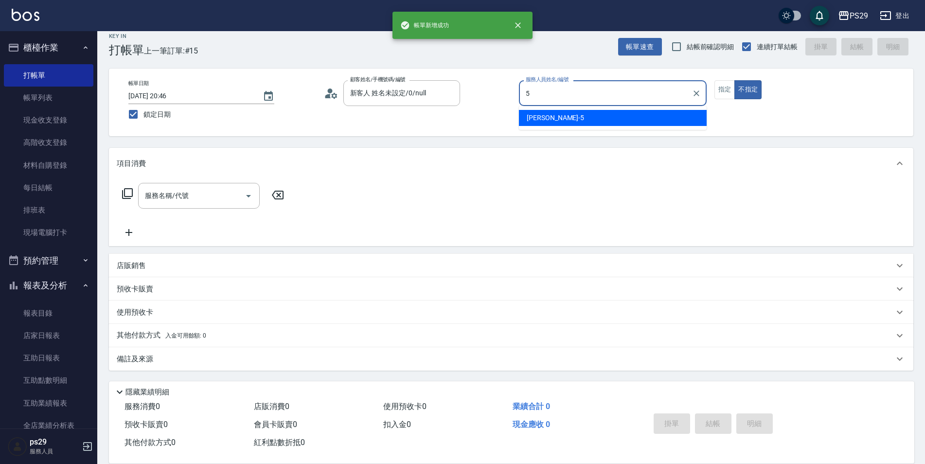
type input "[PERSON_NAME]維-5"
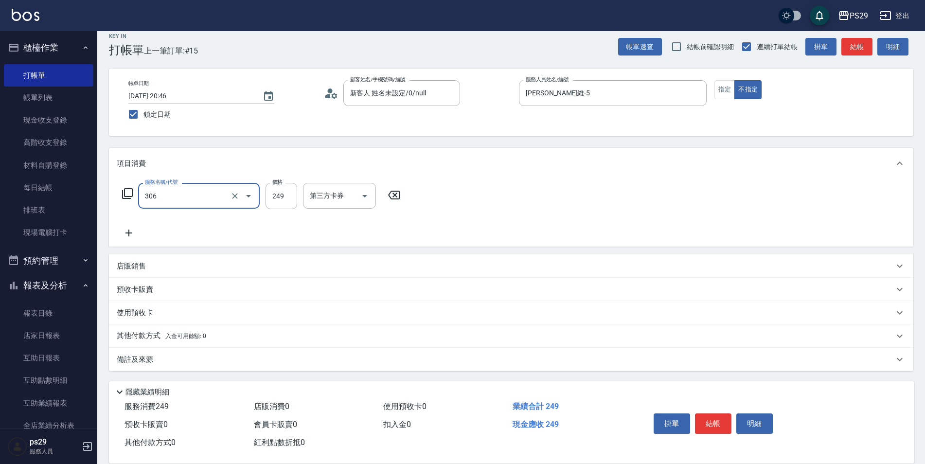
type input "剪髮(306)"
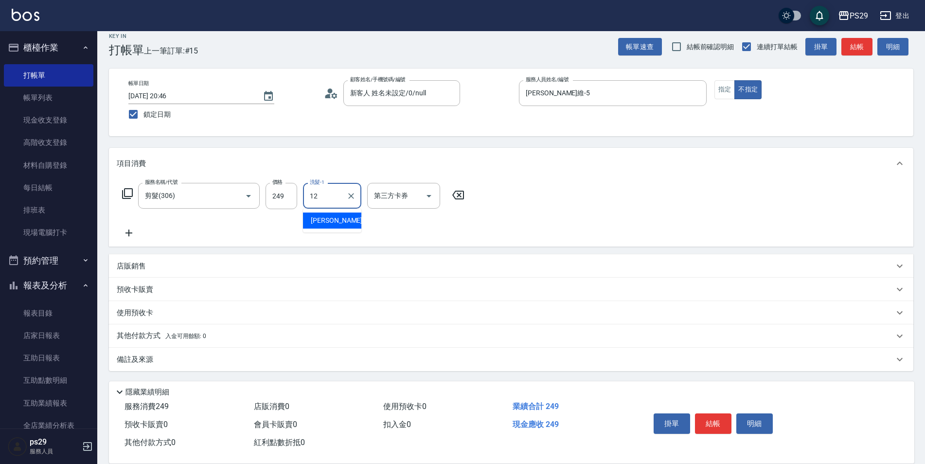
type input "[PERSON_NAME]-12"
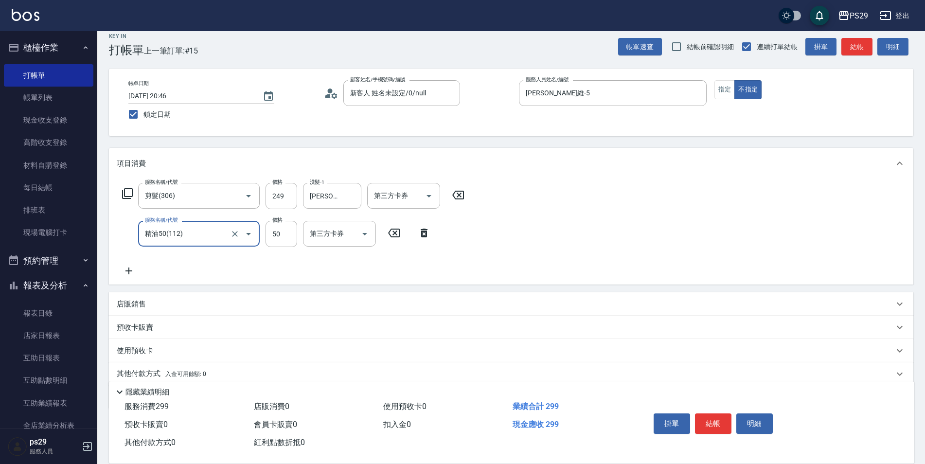
type input "精油50(112)"
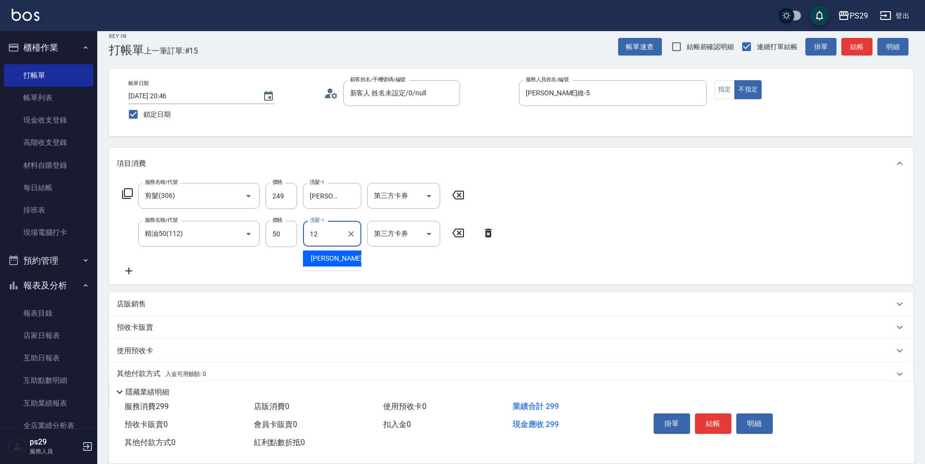
type input "[PERSON_NAME]-12"
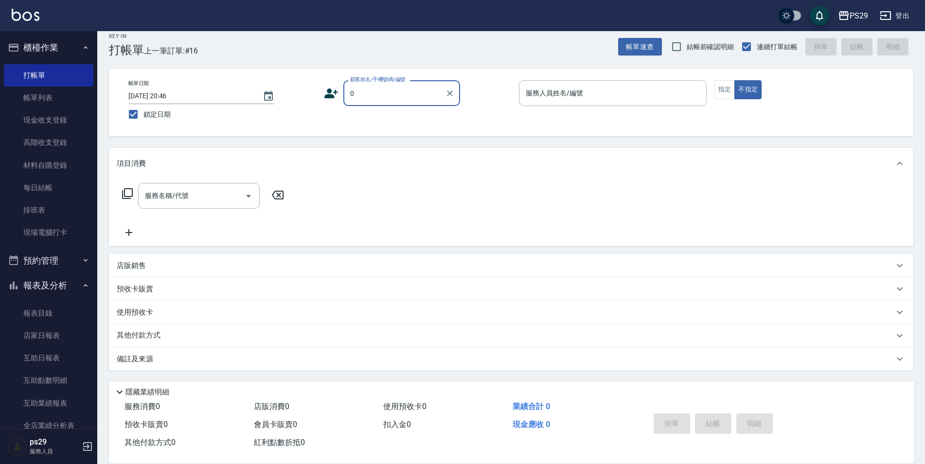
type input "新客人 姓名未設定/0/null"
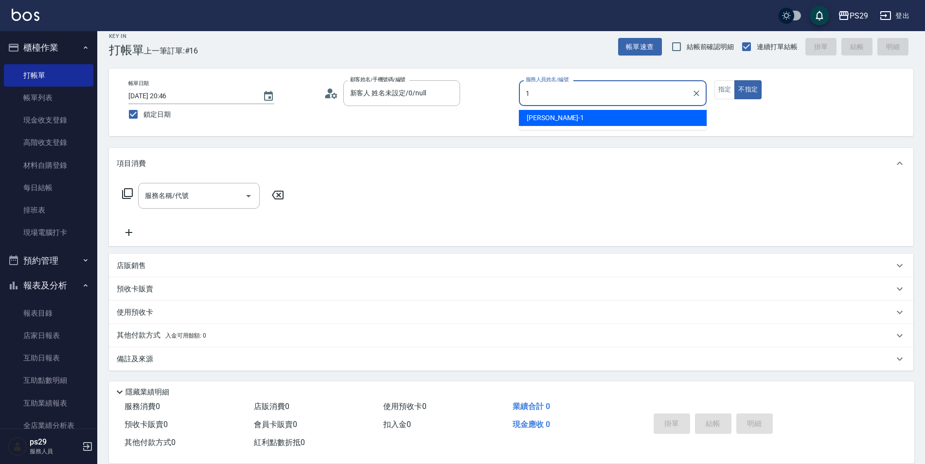
type input "[PERSON_NAME]-1"
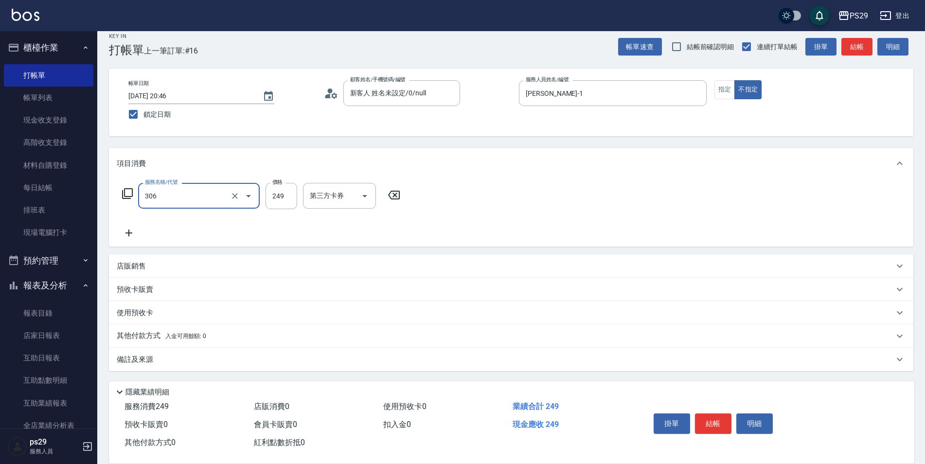
type input "剪髮(306)"
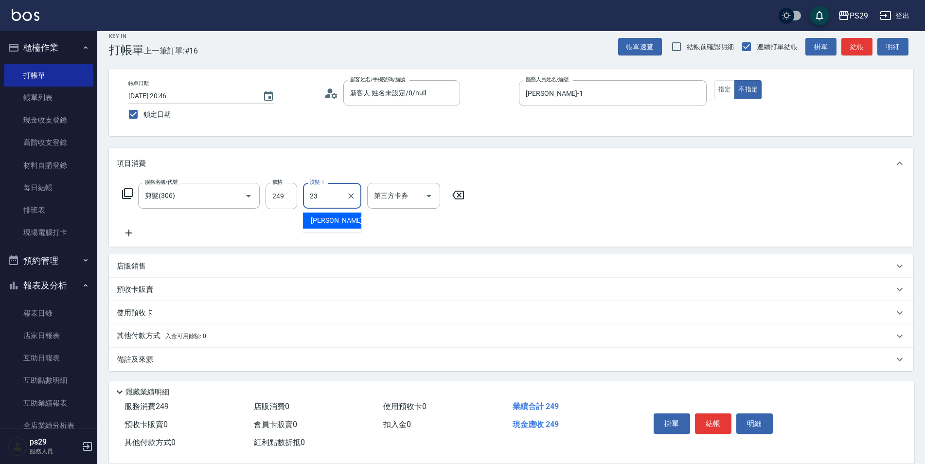
type input "[PERSON_NAME]-23"
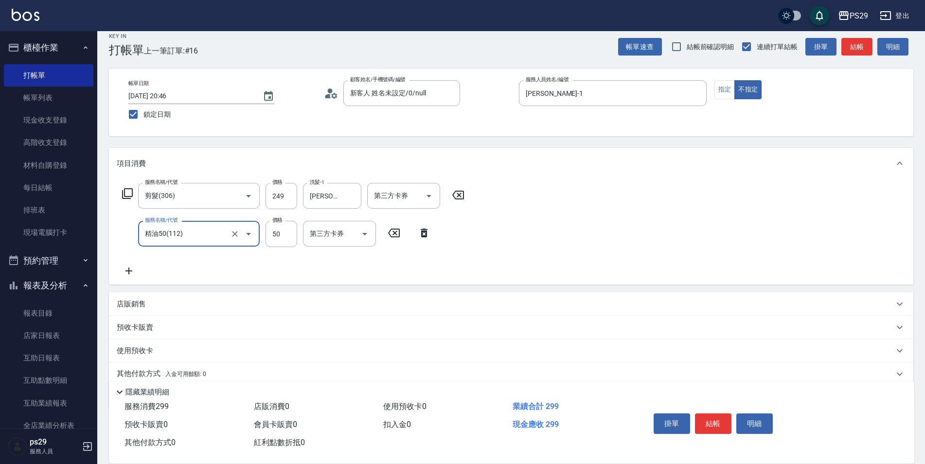
type input "精油50(112)"
click at [319, 230] on div "洗髮-1 洗髮-1" at bounding box center [332, 234] width 58 height 26
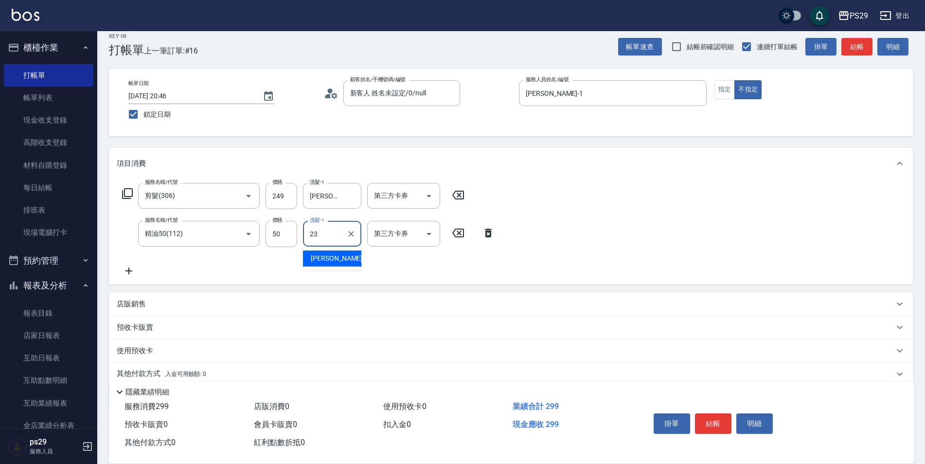
type input "[PERSON_NAME]-23"
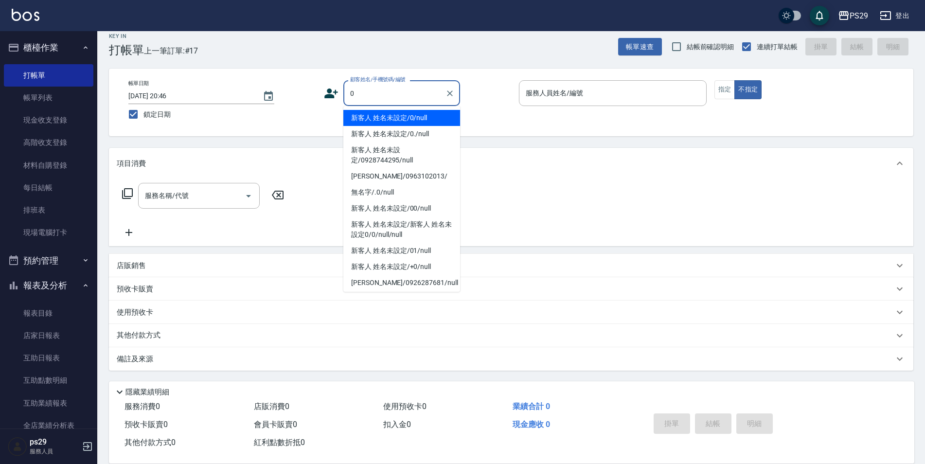
type input "新客人 姓名未設定/0/null"
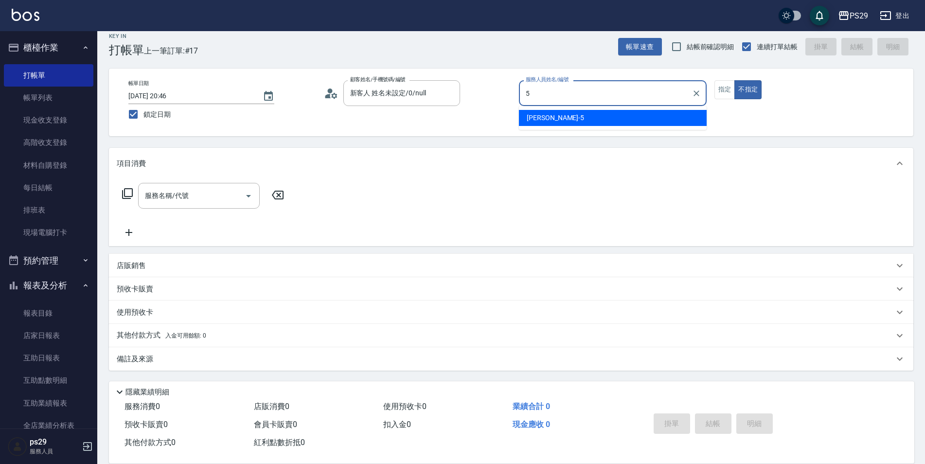
type input "[PERSON_NAME]維-5"
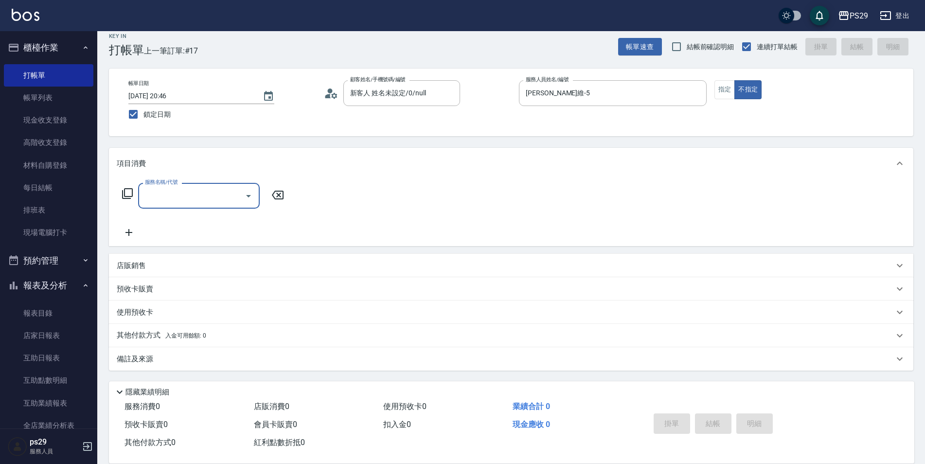
type input "0"
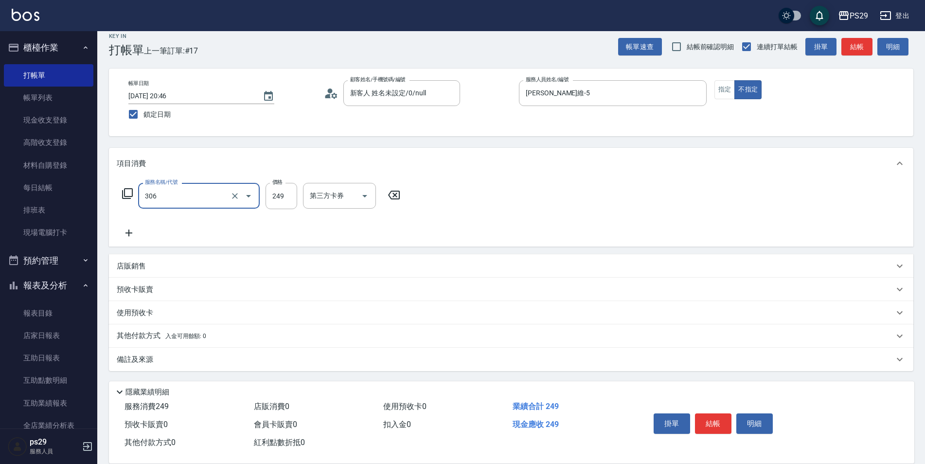
type input "剪髮(306)"
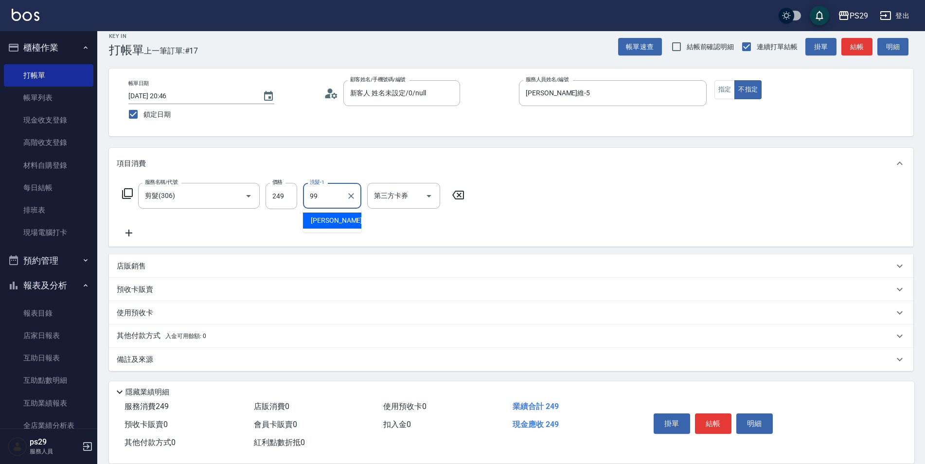
type input "[PERSON_NAME]-99"
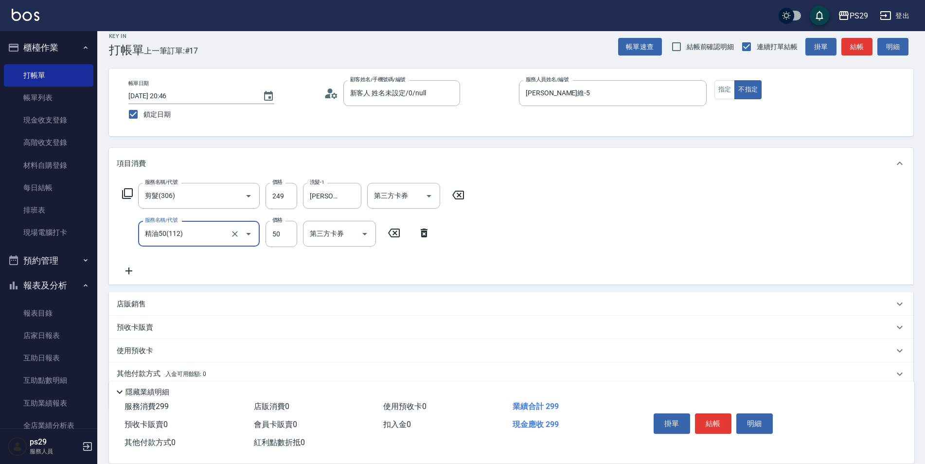
type input "精油50(112)"
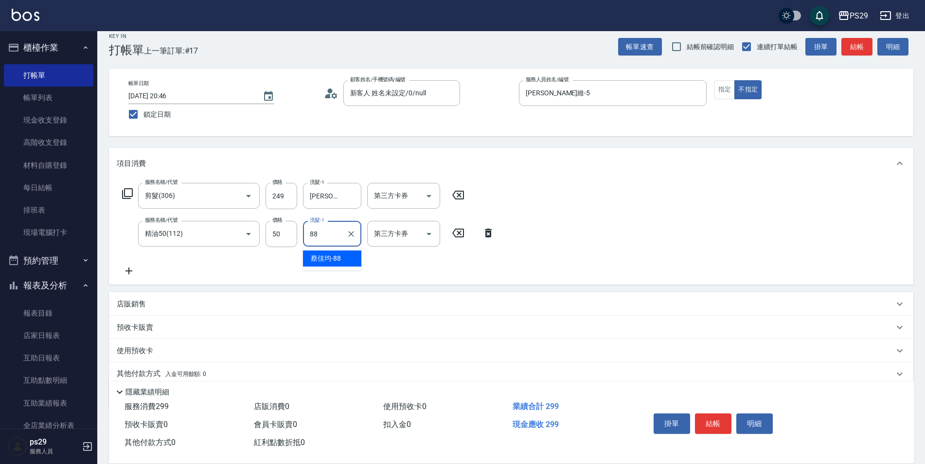
type input "[PERSON_NAME]-88"
click at [354, 232] on icon "Clear" at bounding box center [351, 234] width 6 height 6
type input "[PERSON_NAME]-99"
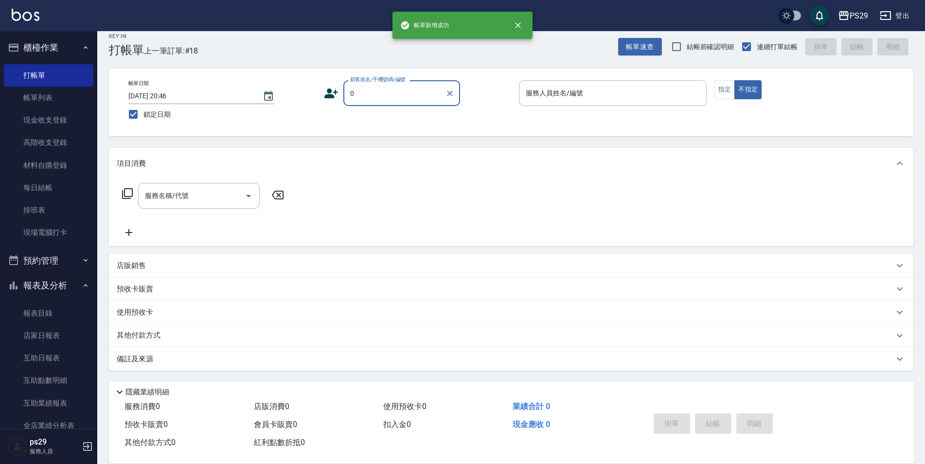
type input "新客人 姓名未設定/0/null"
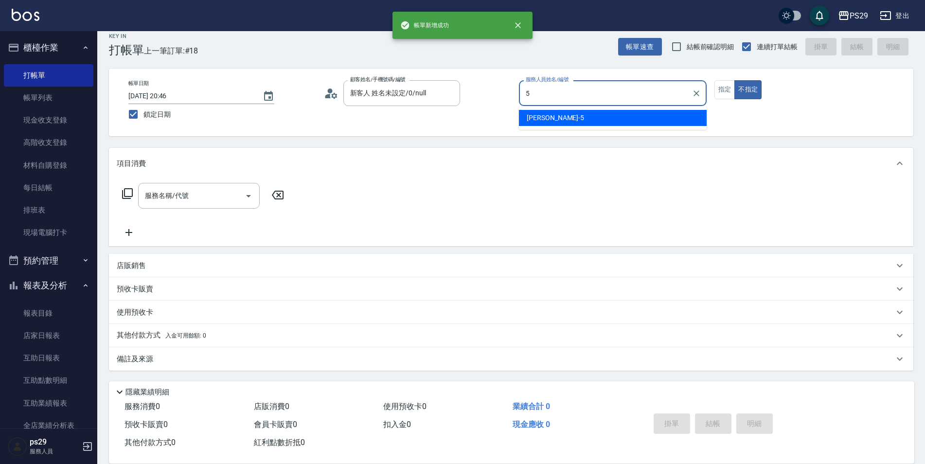
type input "[PERSON_NAME]維-5"
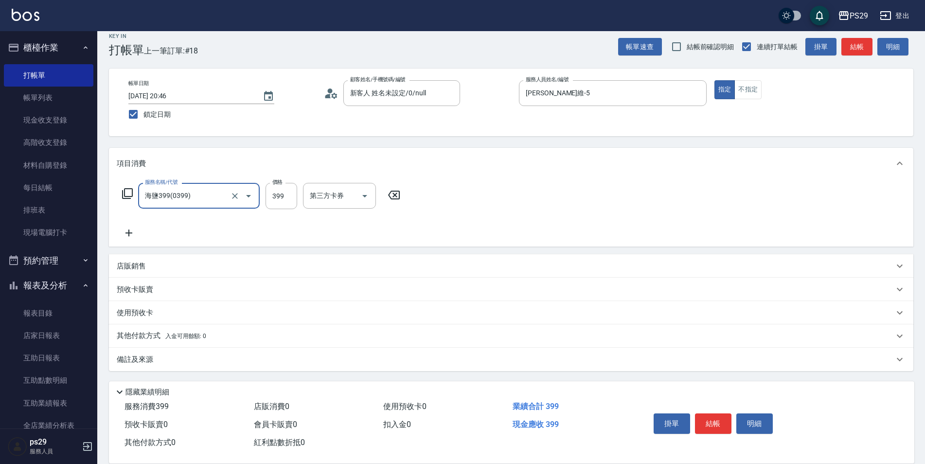
type input "海鹽399(0399)"
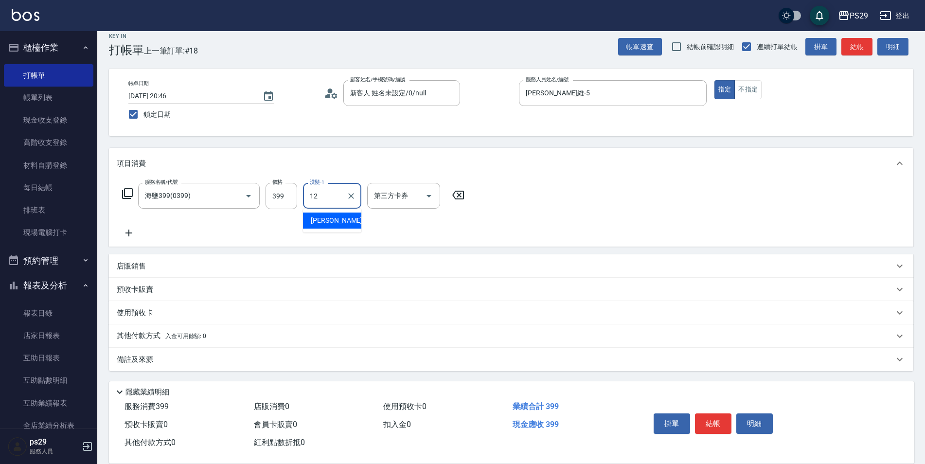
type input "[PERSON_NAME]-12"
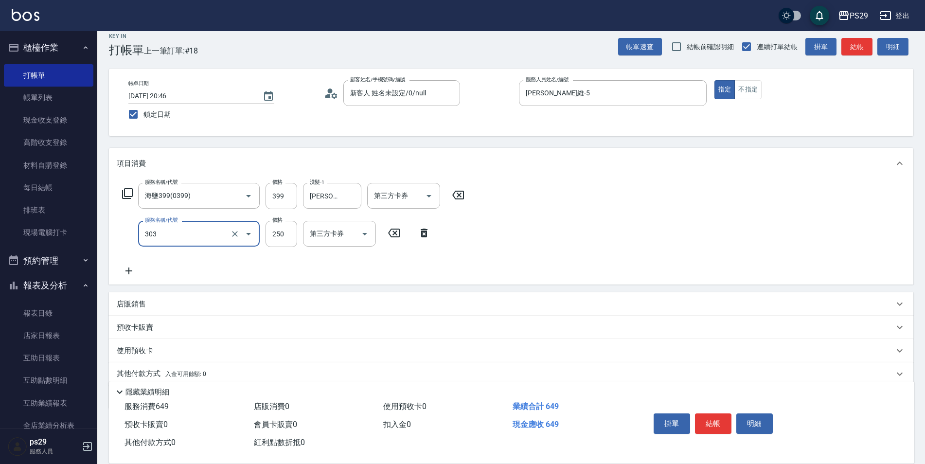
type input "剪髮(303)"
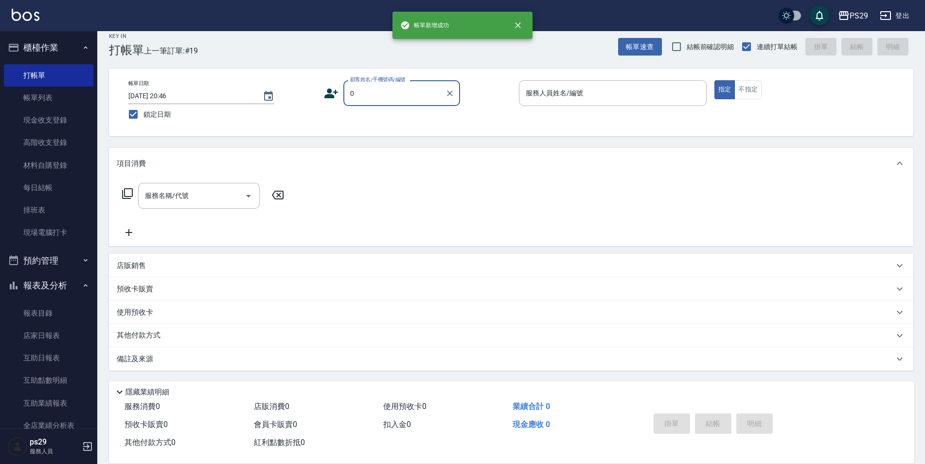
type input "新客人 姓名未設定/0/null"
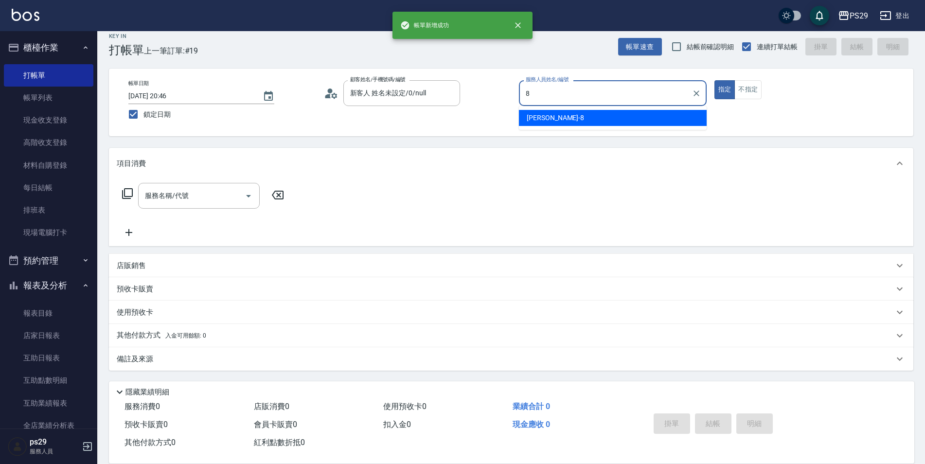
type input "[PERSON_NAME]-8"
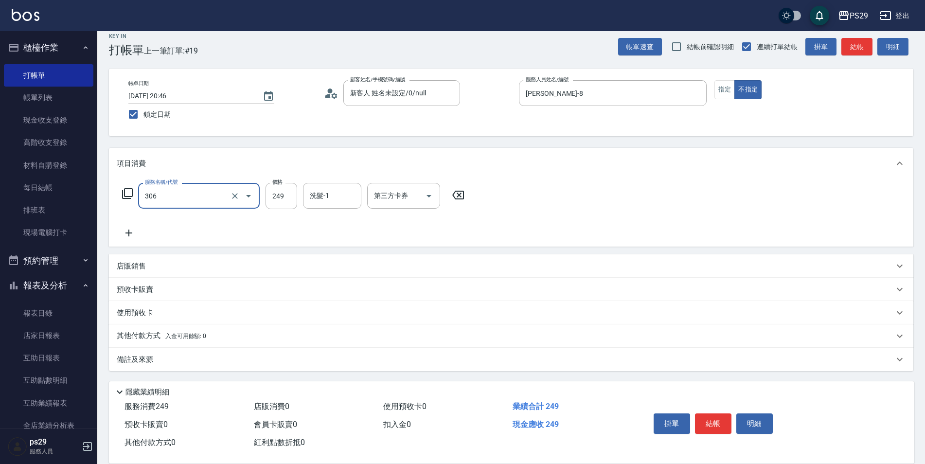
type input "剪髮(306)"
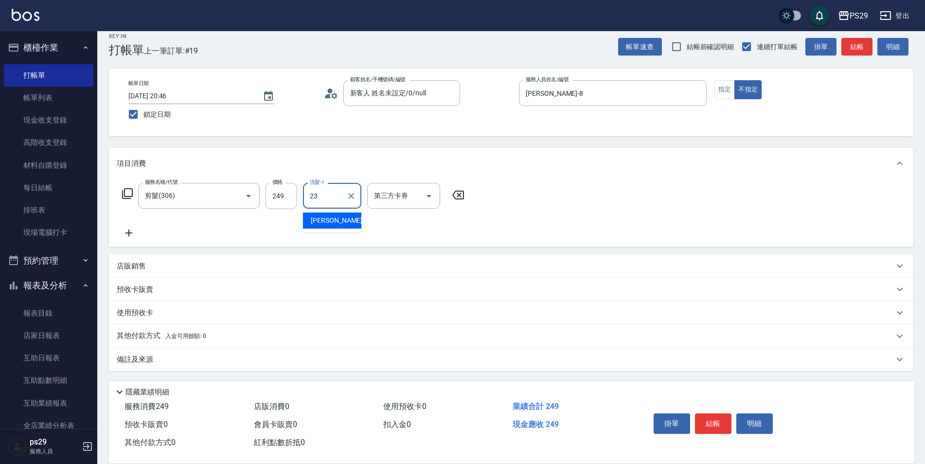
type input "[PERSON_NAME]-23"
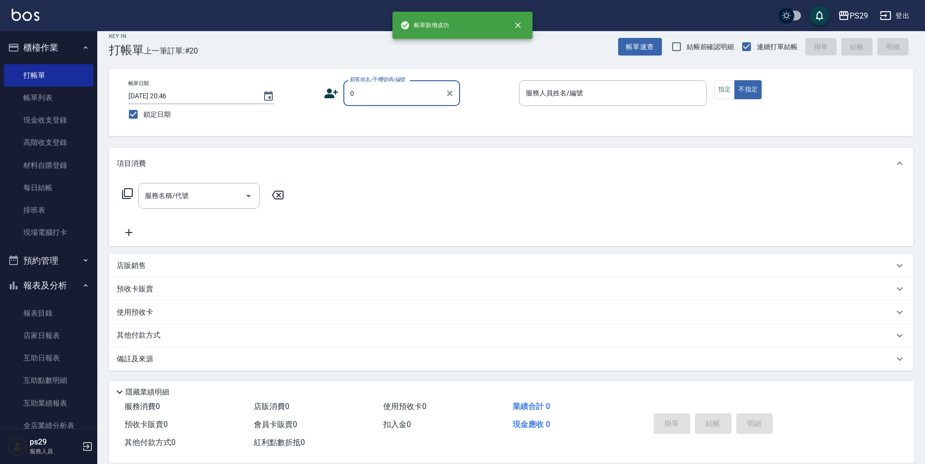
type input "新客人 姓名未設定/0/null"
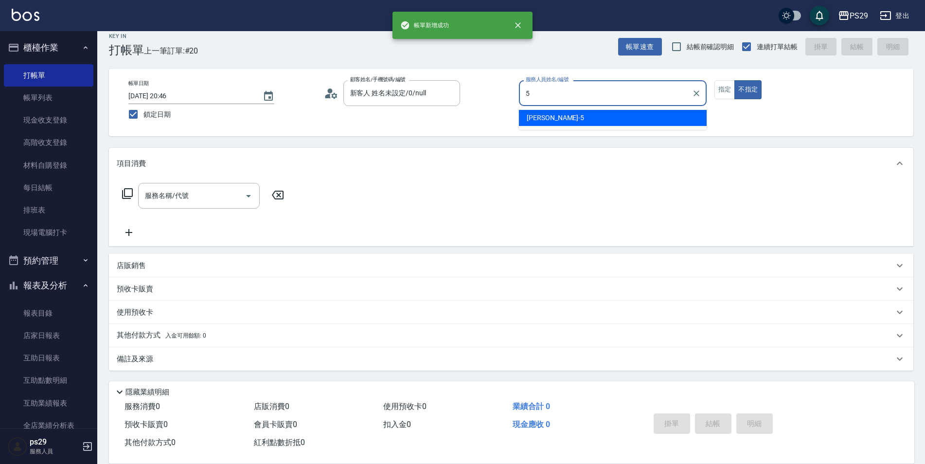
type input "[PERSON_NAME]維-5"
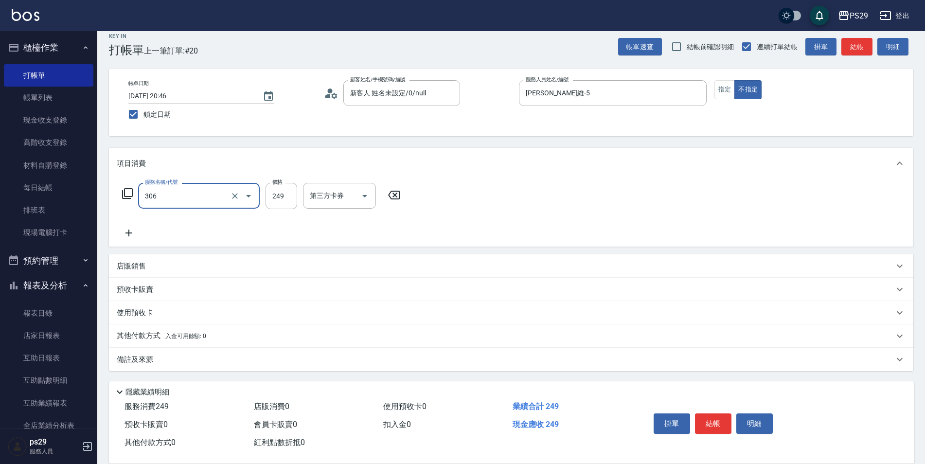
type input "剪髮(306)"
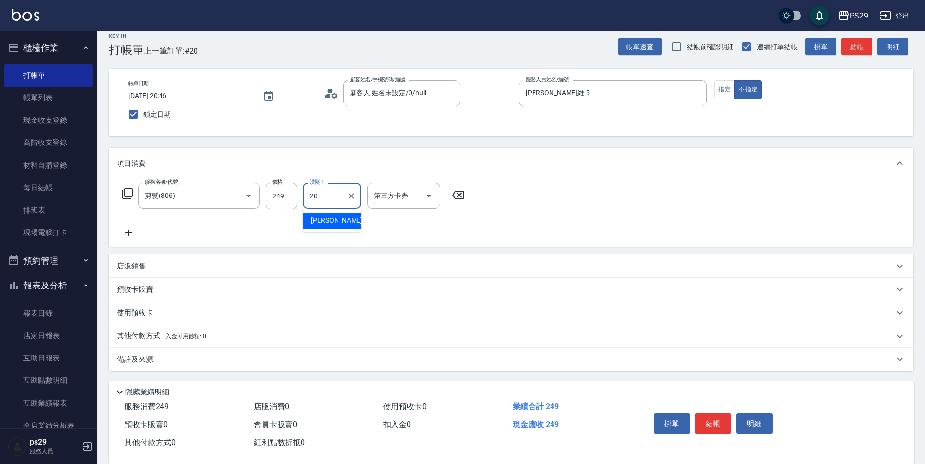
type input "[PERSON_NAME]-20"
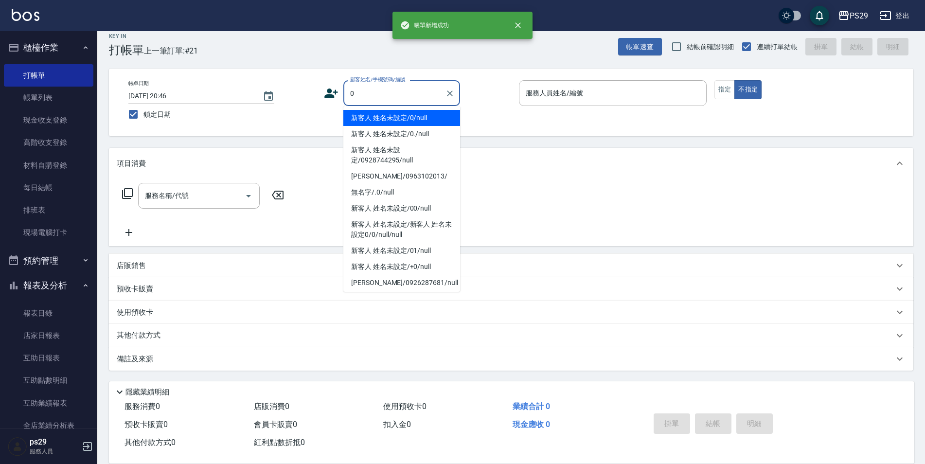
type input "新客人 姓名未設定/0/null"
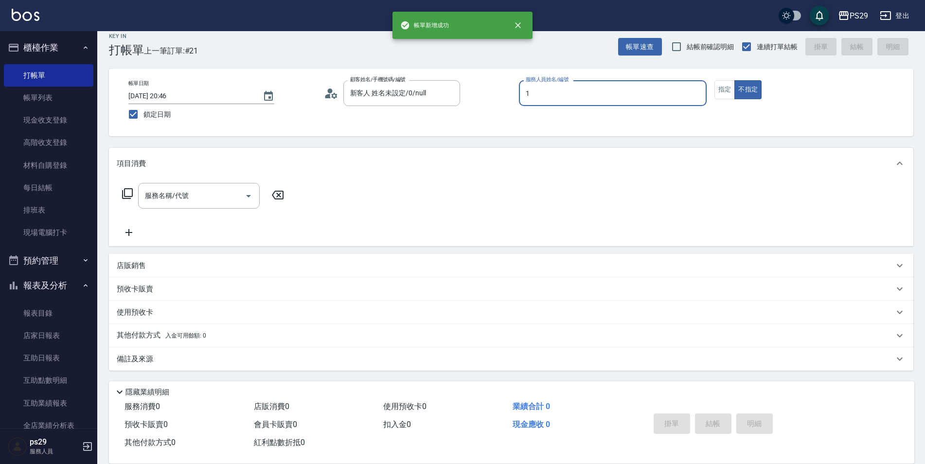
type input "[PERSON_NAME]-1"
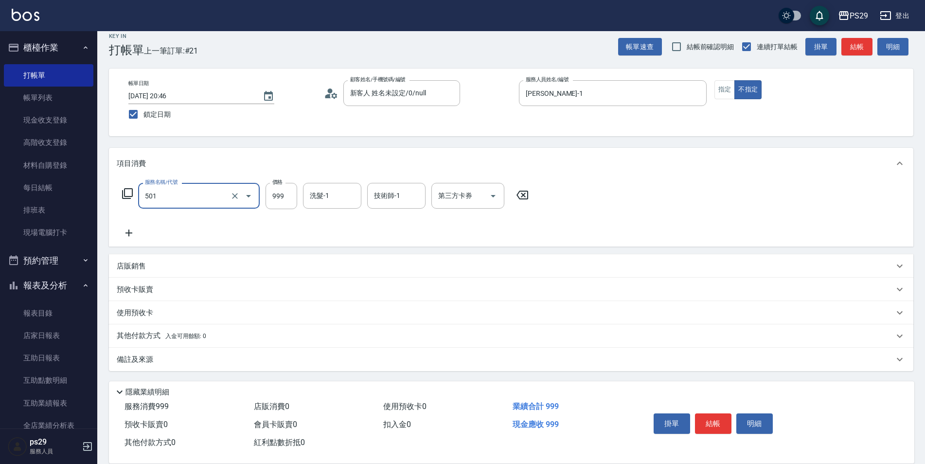
type input "染髮(501)"
type input "1000"
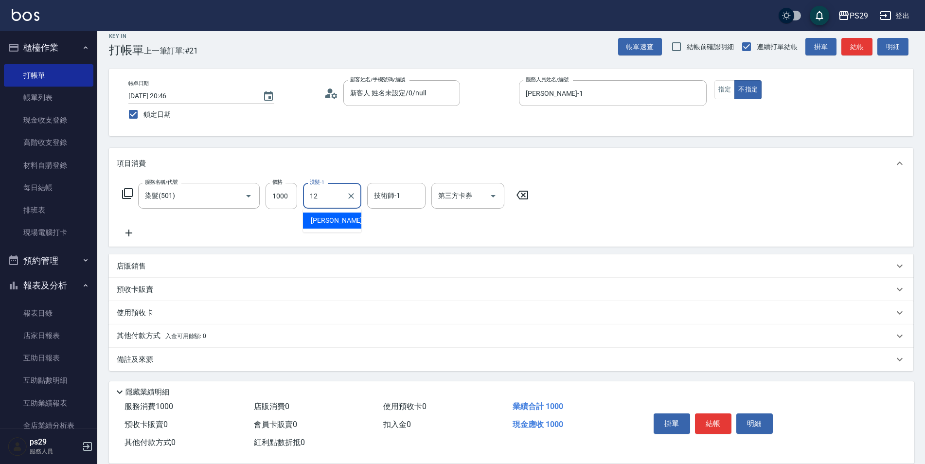
type input "[PERSON_NAME]-12"
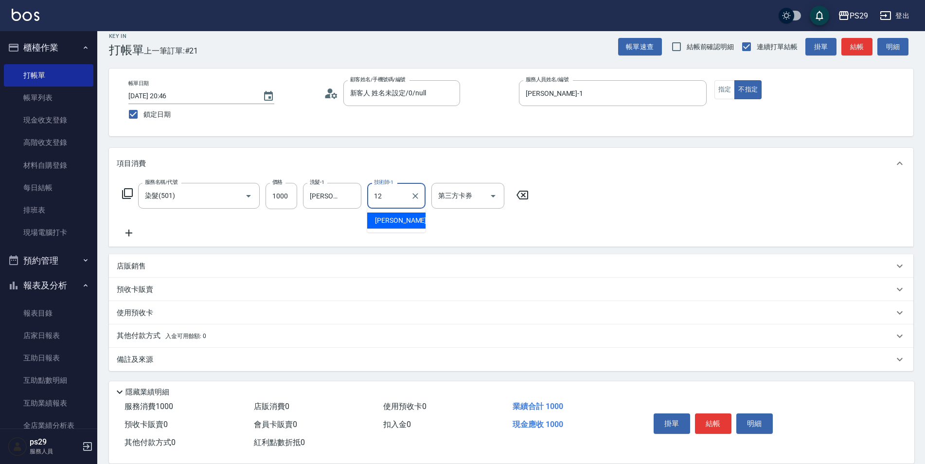
type input "[PERSON_NAME]-12"
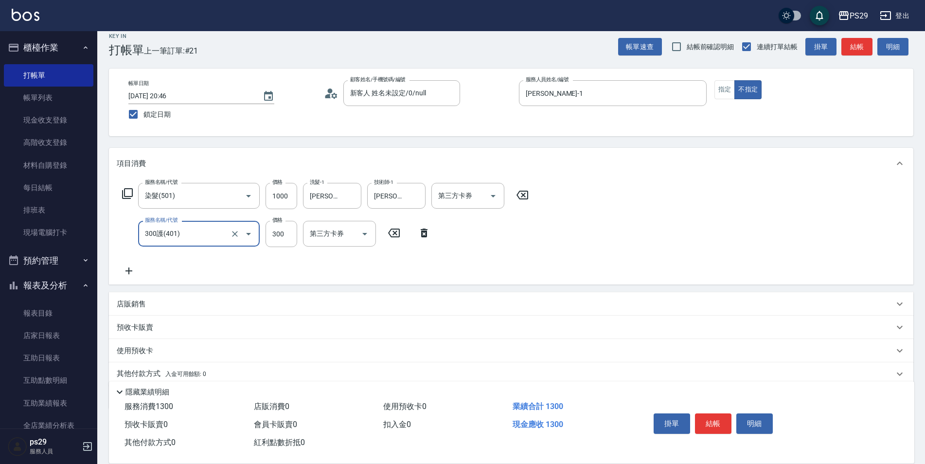
type input "300護(401)"
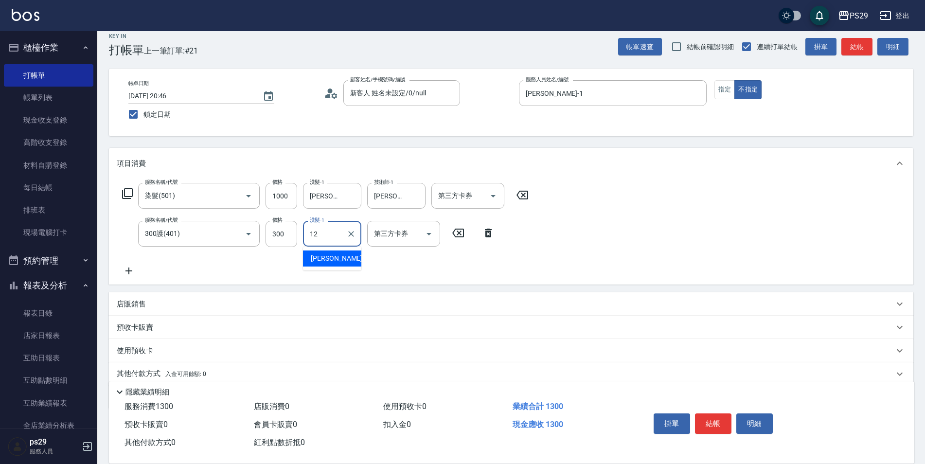
type input "[PERSON_NAME]-12"
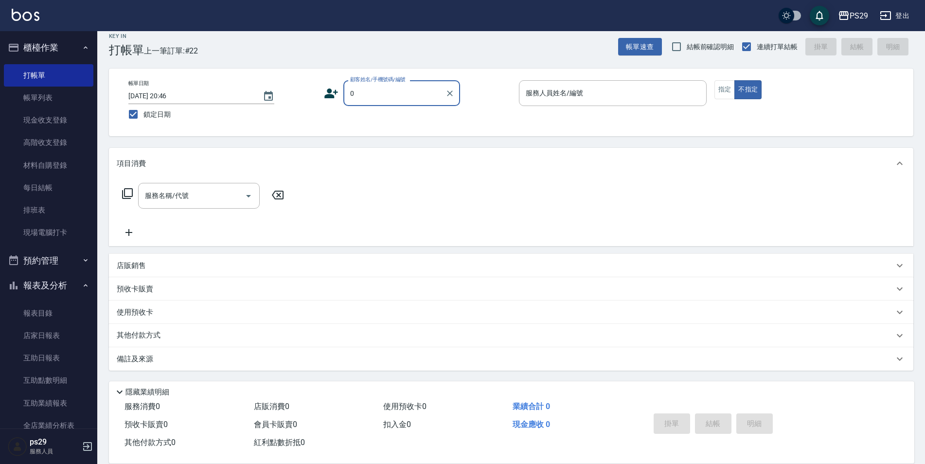
type input "新客人 姓名未設定/0/null"
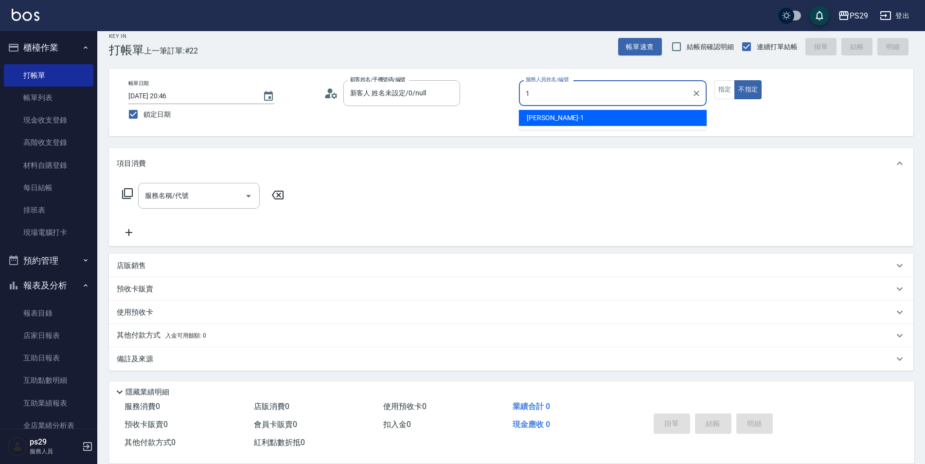
type input "[PERSON_NAME]-1"
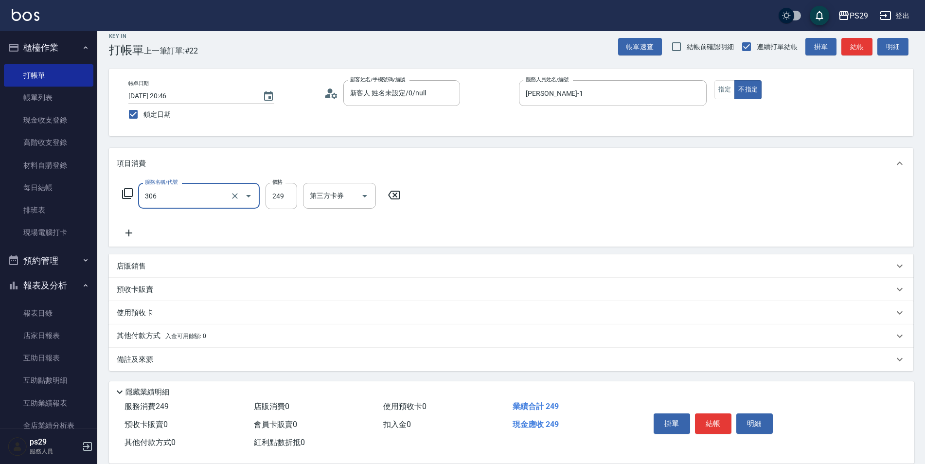
type input "剪髮(306)"
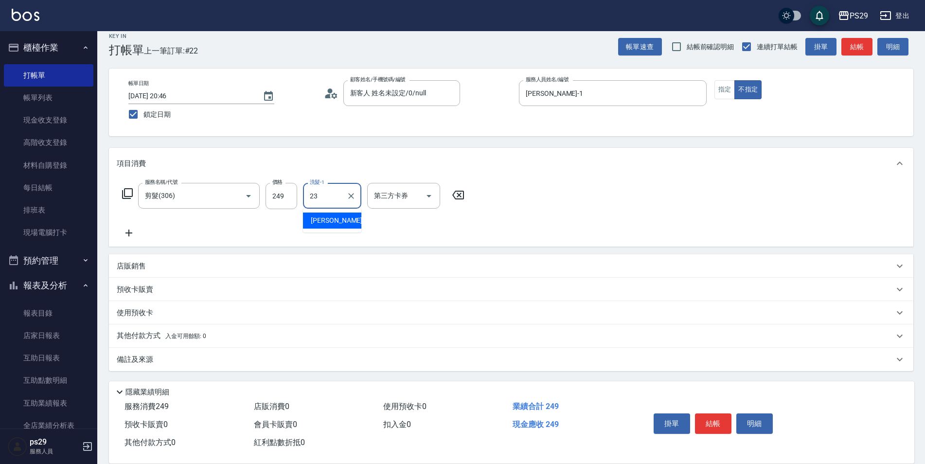
type input "[PERSON_NAME]-23"
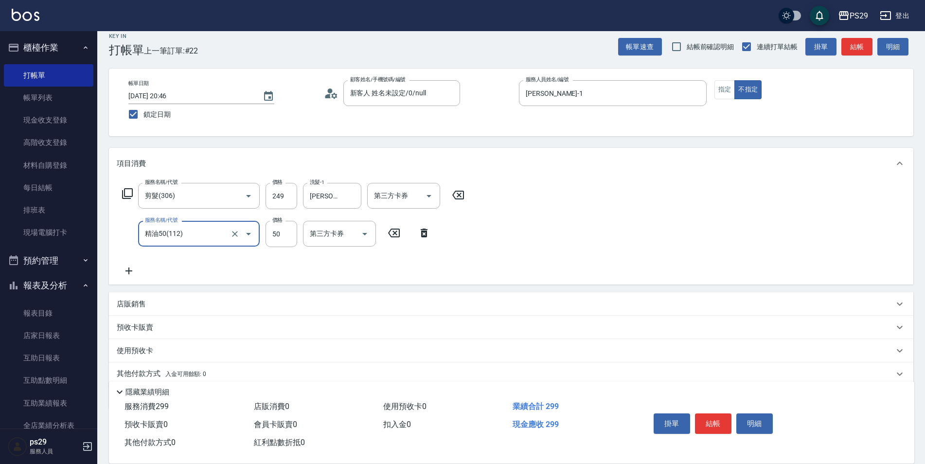
type input "精油50(112)"
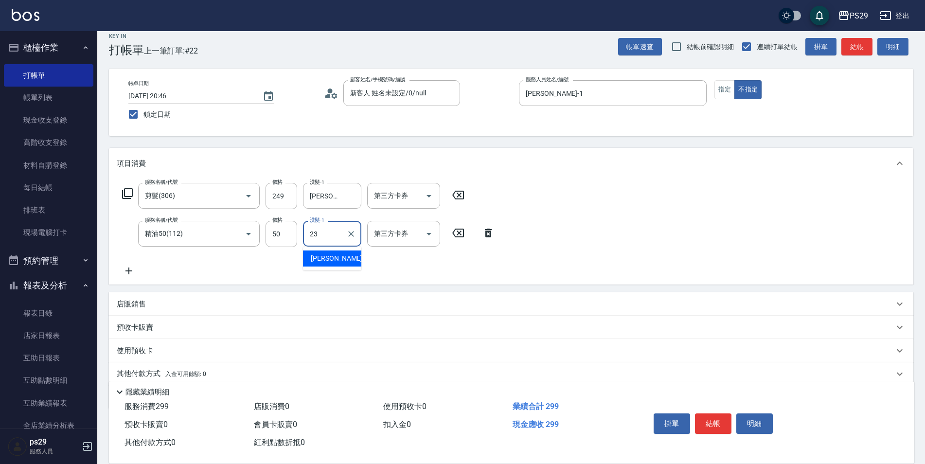
type input "[PERSON_NAME]-23"
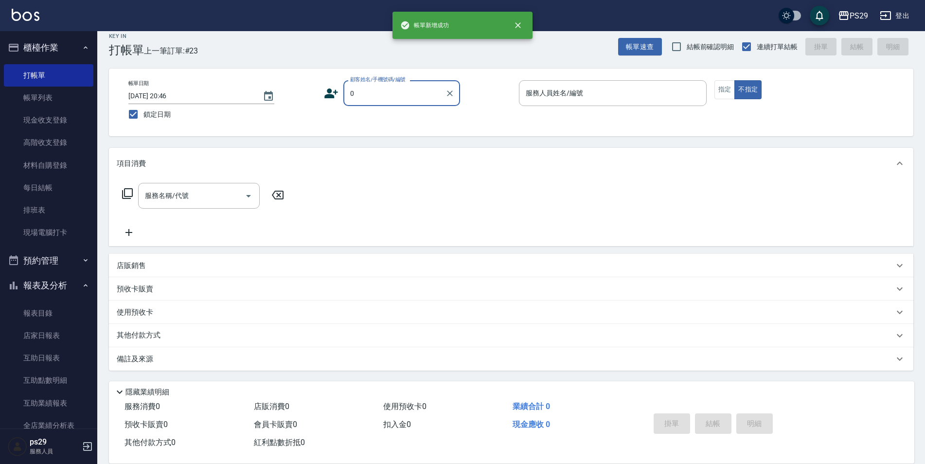
type input "新客人 姓名未設定/0/null"
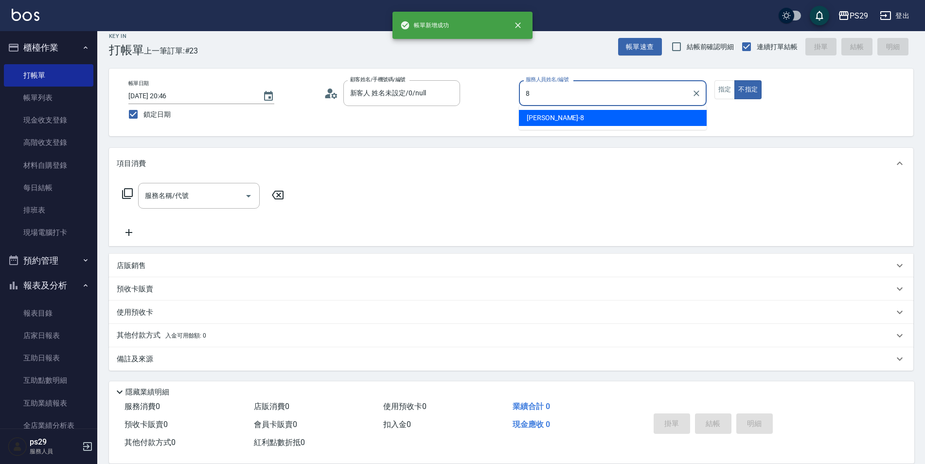
type input "[PERSON_NAME]-8"
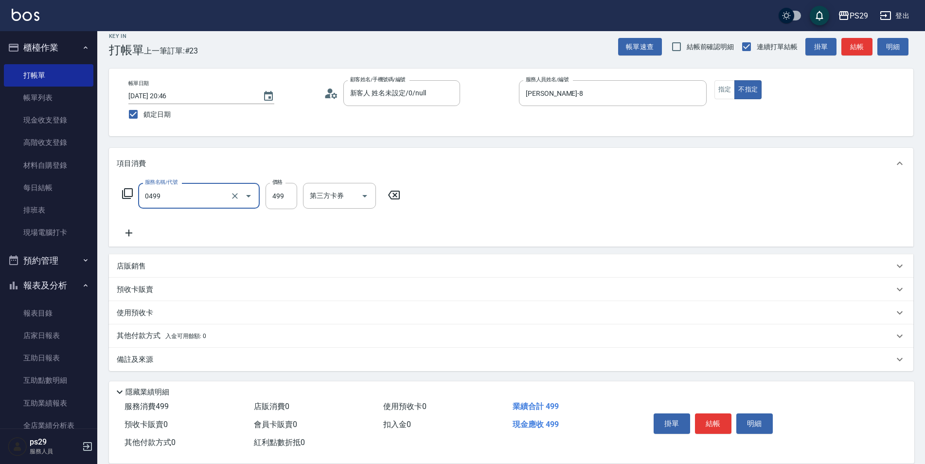
type input "[PERSON_NAME]499(0499)"
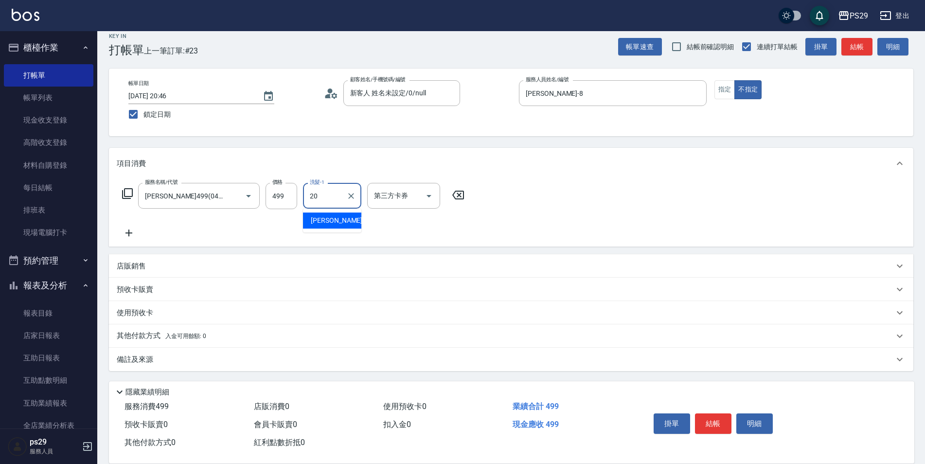
type input "[PERSON_NAME]-20"
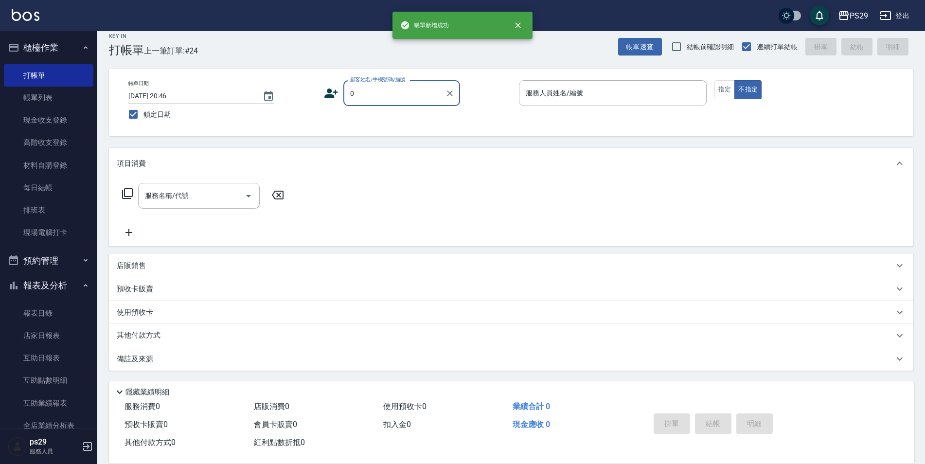
type input "新客人 姓名未設定/0/null"
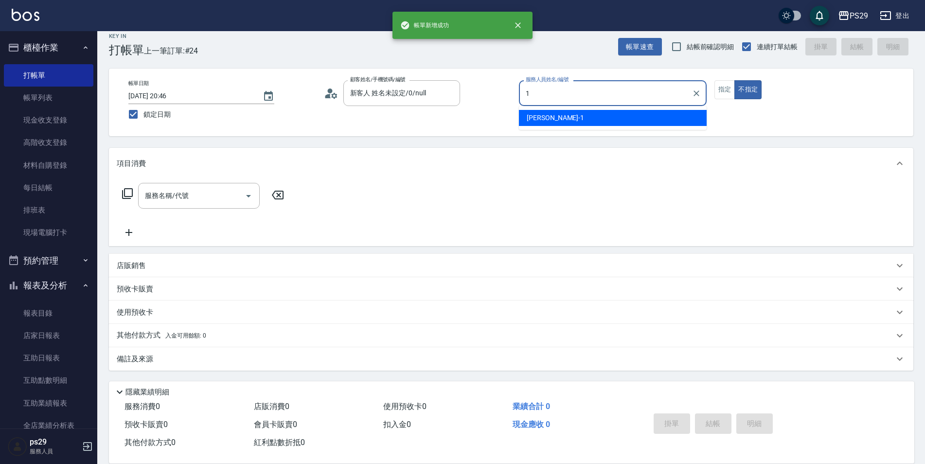
type input "[PERSON_NAME]-1"
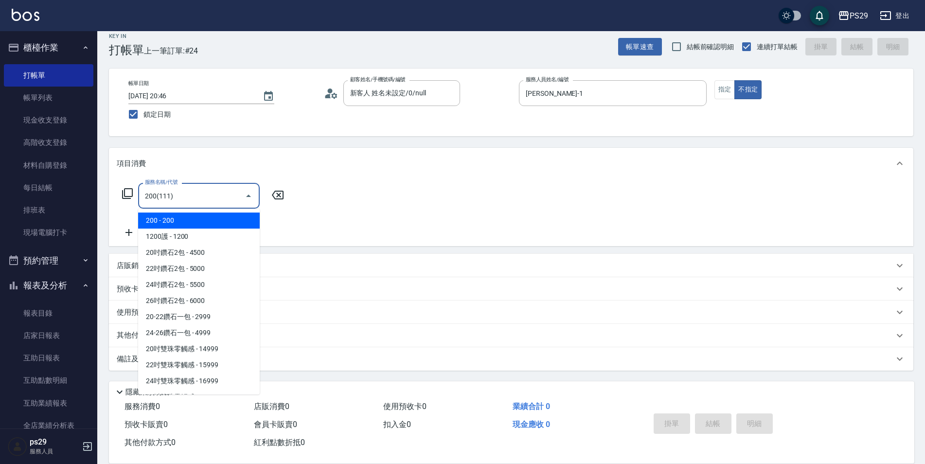
type input "200(111)"
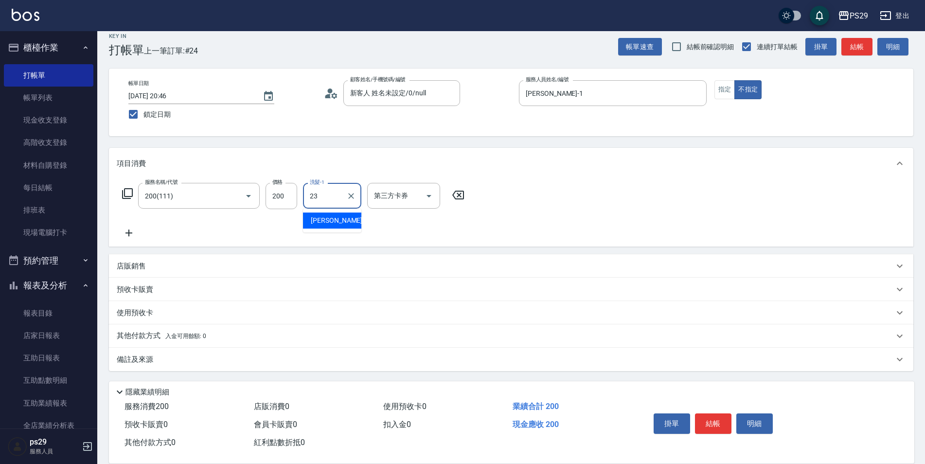
type input "[PERSON_NAME]-23"
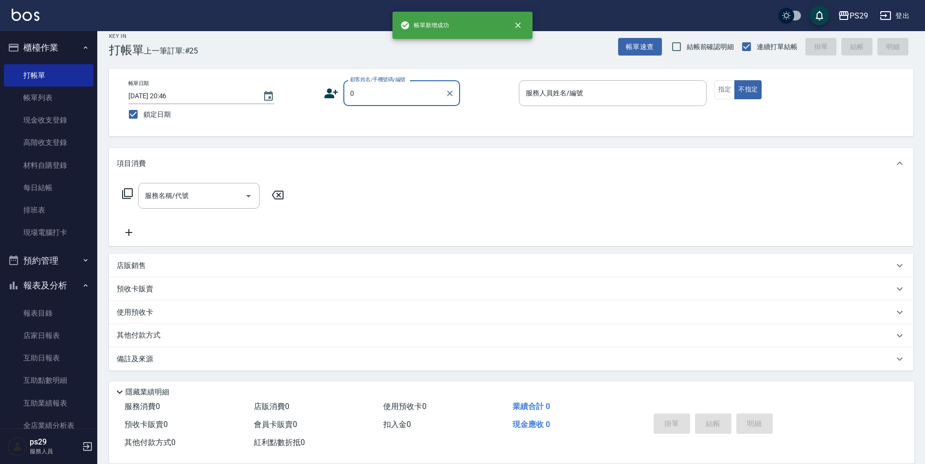
type input "新客人 姓名未設定/0/null"
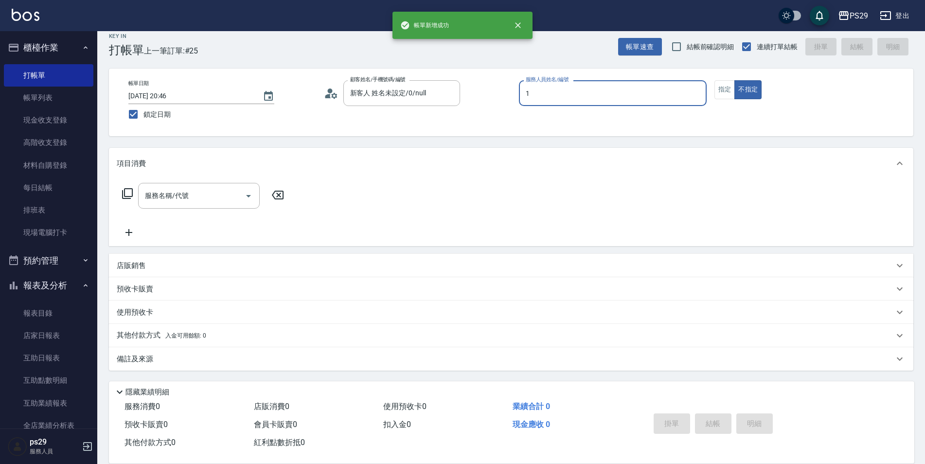
type input "[PERSON_NAME]-1"
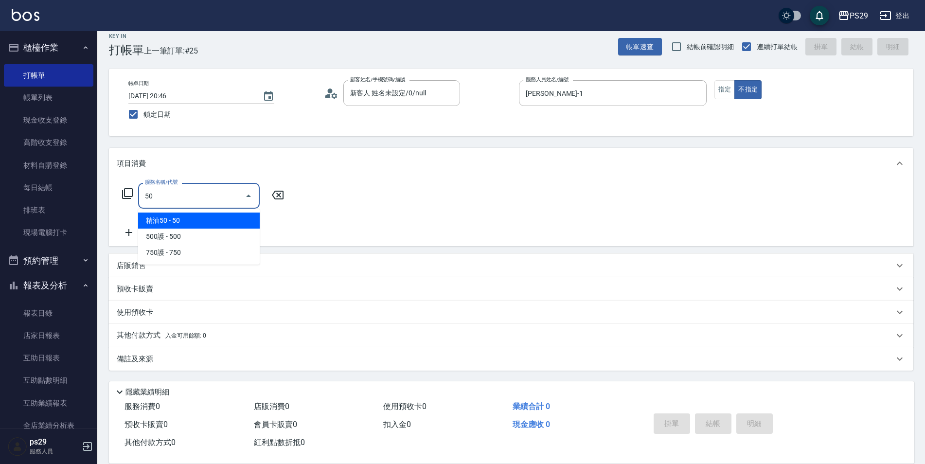
type input "5"
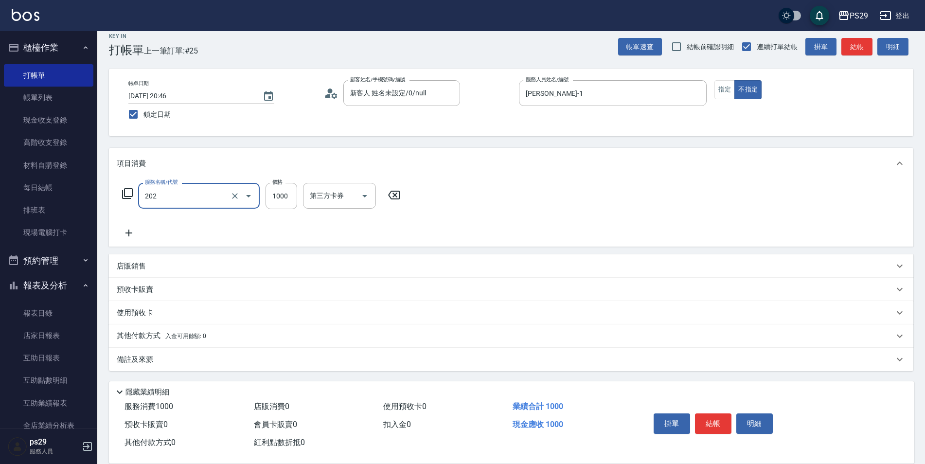
type input "燙髮(202)"
click at [348, 202] on input "洗髮-1" at bounding box center [333, 195] width 50 height 17
click at [232, 195] on icon "Clear" at bounding box center [235, 196] width 10 height 10
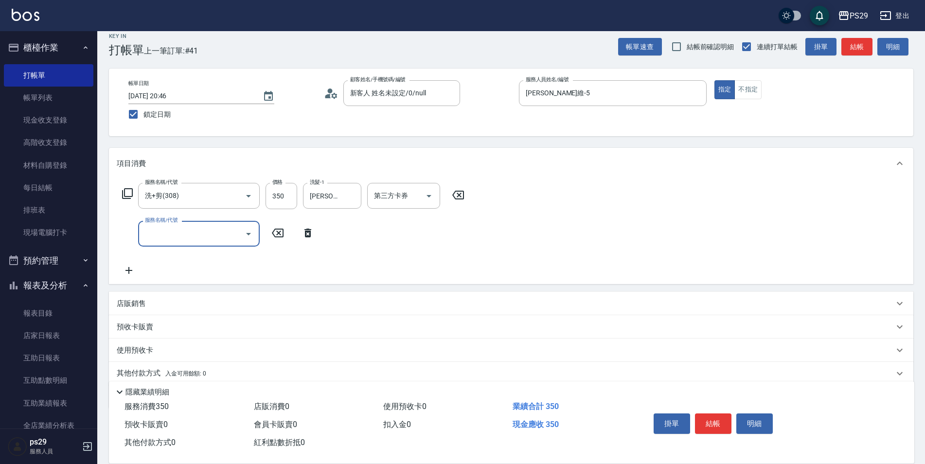
scroll to position [0, 0]
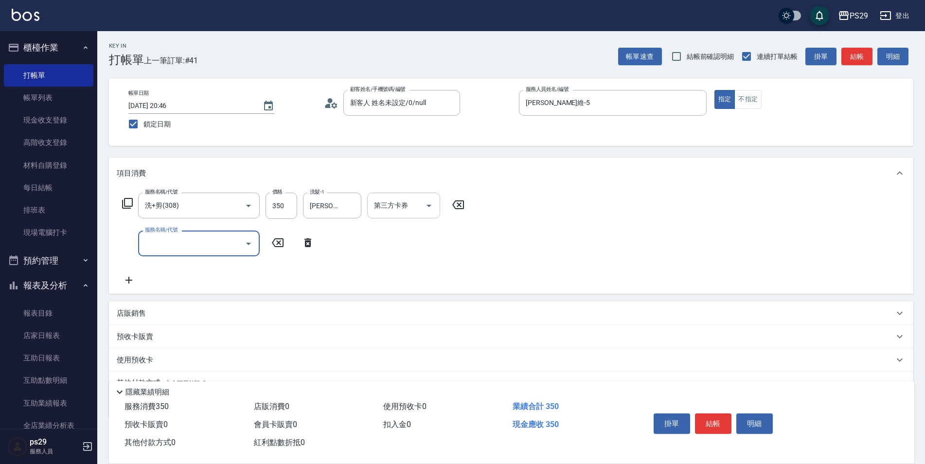
click at [413, 211] on input "第三方卡券" at bounding box center [397, 205] width 50 height 17
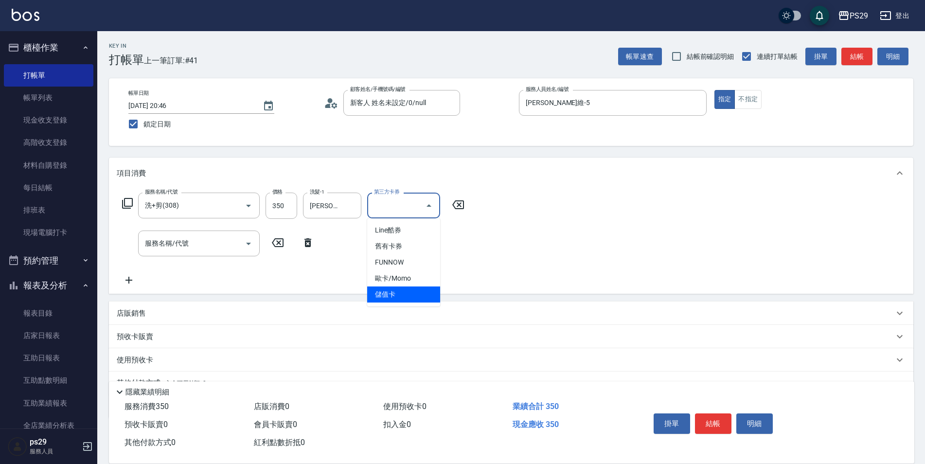
click at [407, 290] on span "儲值卡" at bounding box center [403, 295] width 73 height 16
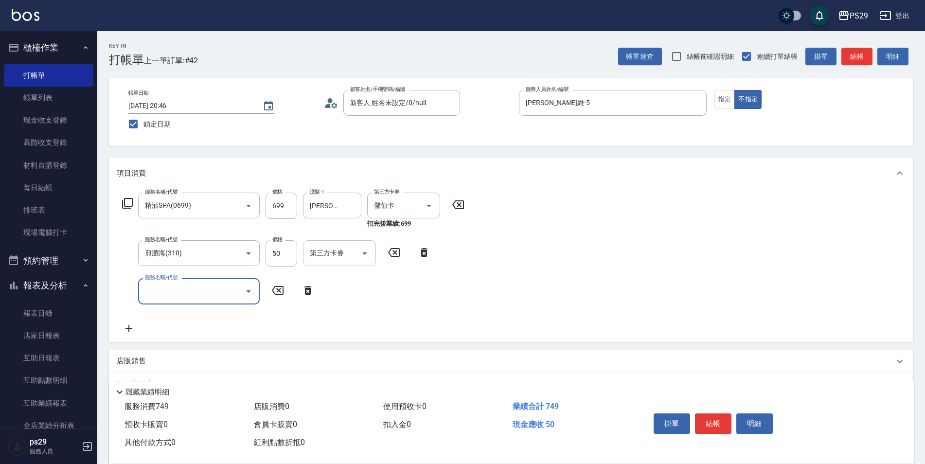
click at [334, 248] on div "第三方卡券 第三方卡券" at bounding box center [339, 253] width 73 height 26
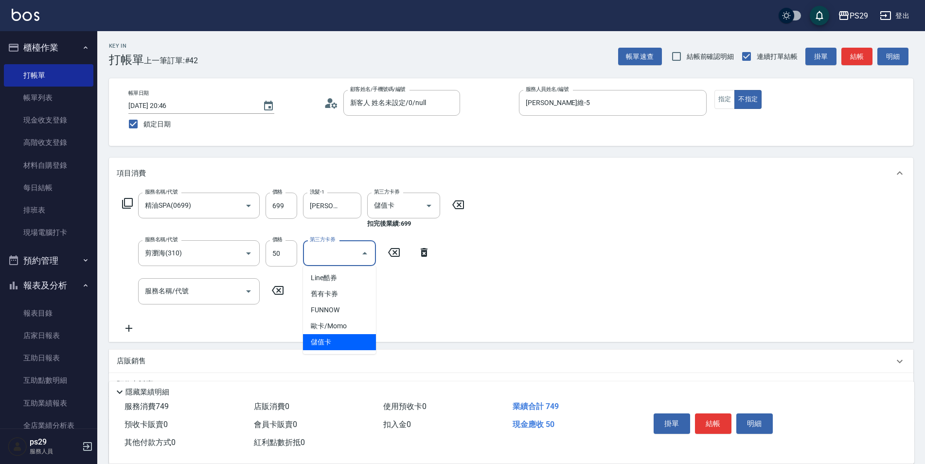
click at [337, 337] on span "儲值卡" at bounding box center [339, 342] width 73 height 16
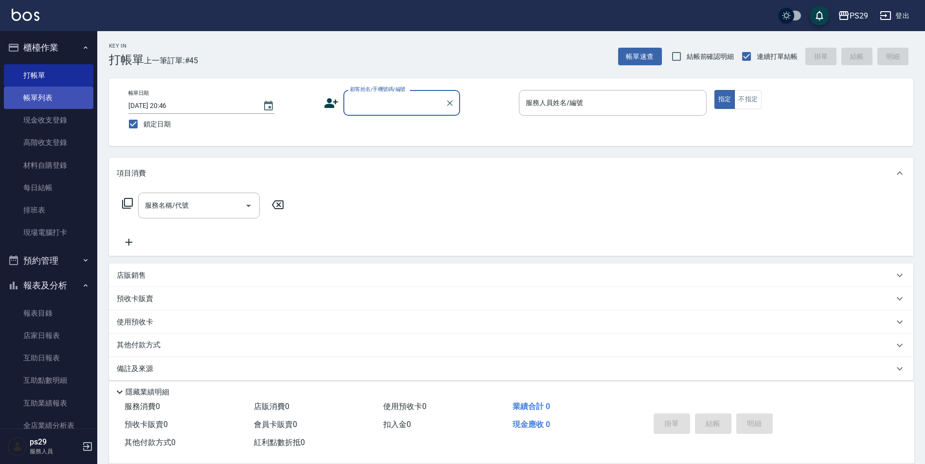
click at [49, 95] on link "帳單列表" at bounding box center [49, 98] width 90 height 22
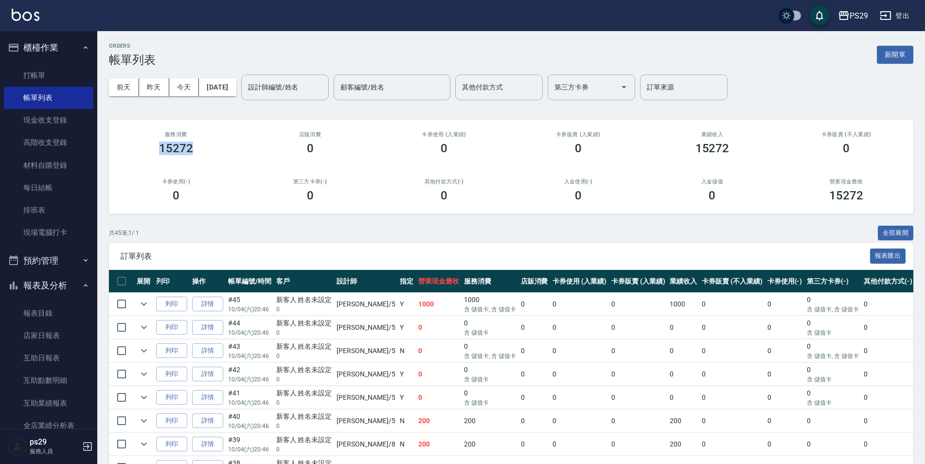
drag, startPoint x: 161, startPoint y: 149, endPoint x: 206, endPoint y: 143, distance: 45.6
click at [206, 143] on div "15272" at bounding box center [176, 149] width 111 height 14
drag, startPoint x: 206, startPoint y: 143, endPoint x: 235, endPoint y: 176, distance: 43.8
click at [235, 176] on div "卡券使用(-) 0" at bounding box center [176, 190] width 134 height 47
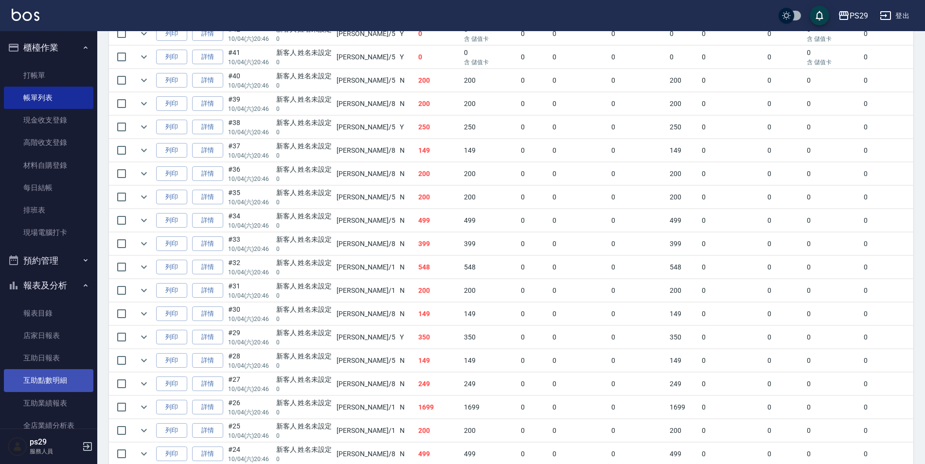
scroll to position [49, 0]
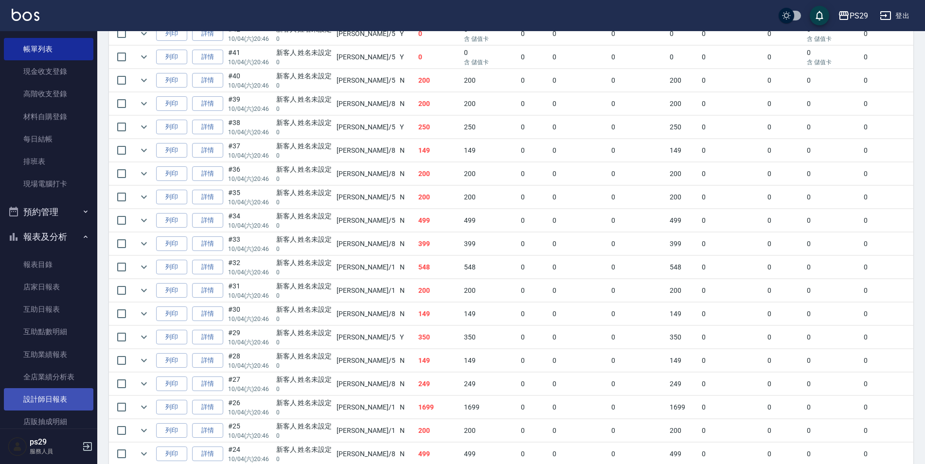
click at [45, 395] on link "設計師日報表" at bounding box center [49, 399] width 90 height 22
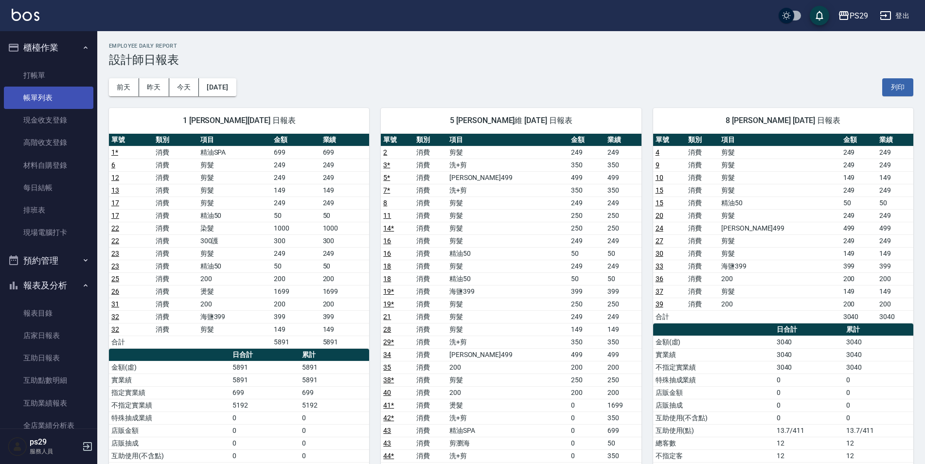
click at [46, 92] on link "帳單列表" at bounding box center [49, 98] width 90 height 22
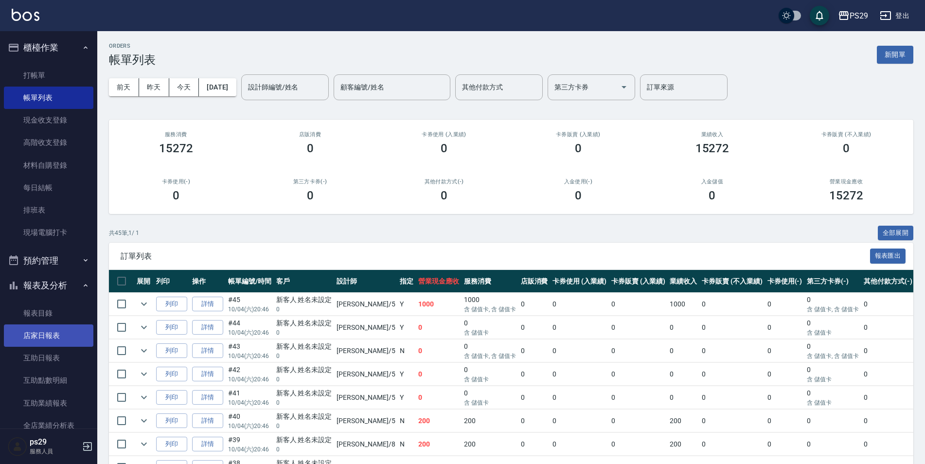
click at [42, 334] on link "店家日報表" at bounding box center [49, 336] width 90 height 22
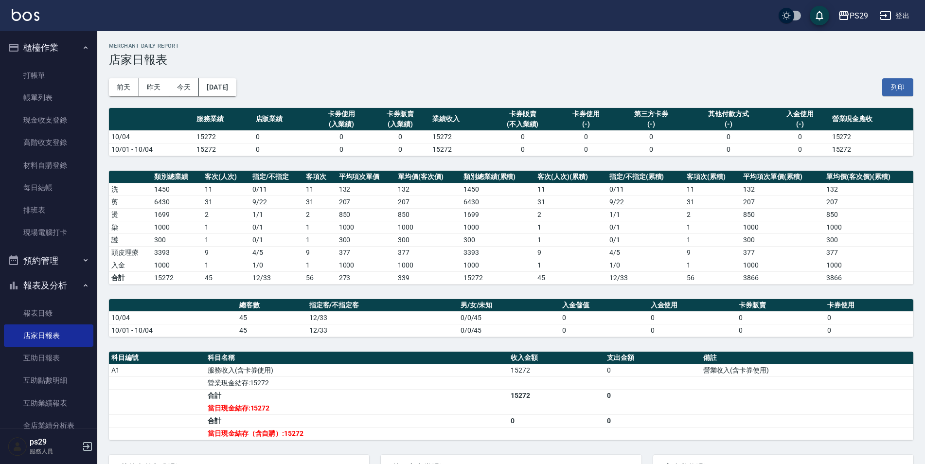
click at [61, 41] on button "櫃檯作業" at bounding box center [49, 47] width 90 height 25
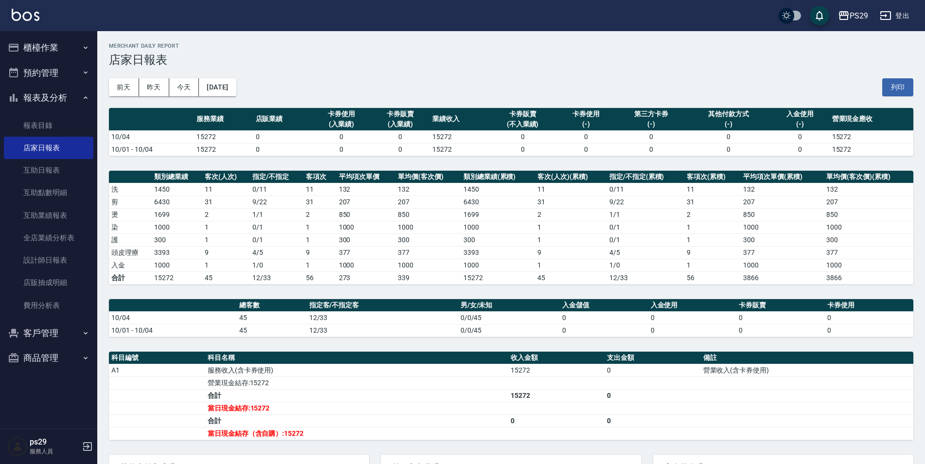
click at [20, 15] on img at bounding box center [26, 15] width 28 height 12
